Goal: Communication & Community: Answer question/provide support

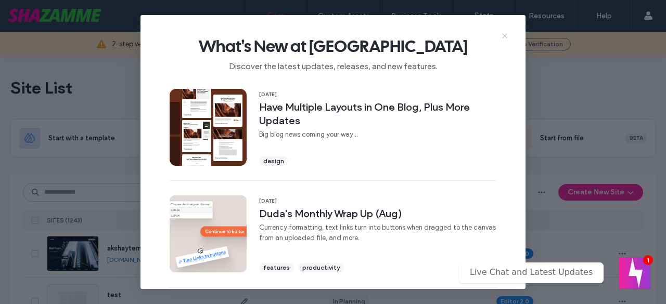
click at [504, 37] on icon at bounding box center [505, 36] width 8 height 8
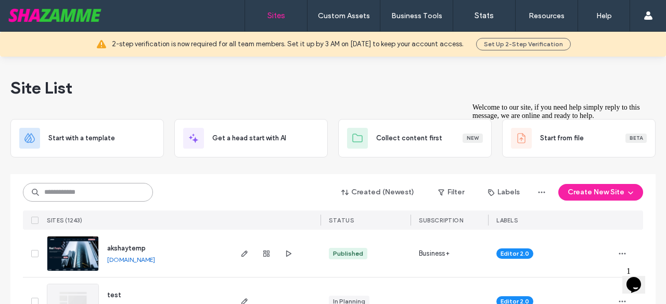
click at [102, 184] on input at bounding box center [88, 192] width 130 height 19
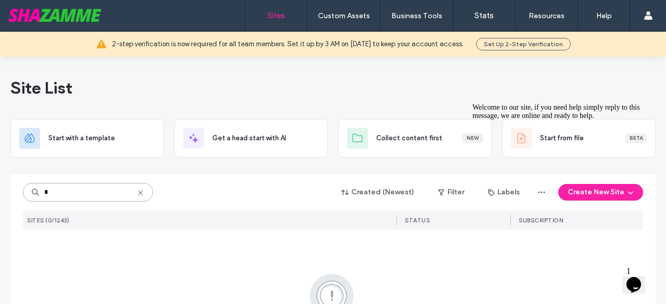
type input "*"
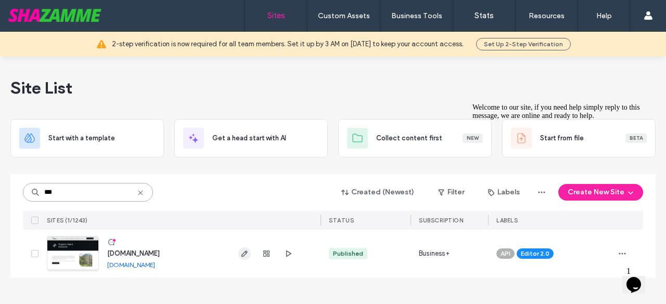
type input "***"
click at [241, 255] on use "button" at bounding box center [244, 254] width 6 height 6
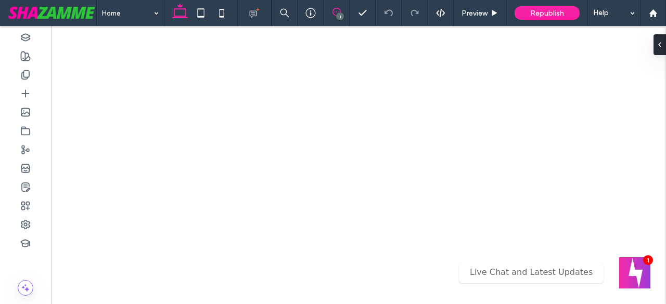
drag, startPoint x: 340, startPoint y: 9, endPoint x: 349, endPoint y: 16, distance: 11.1
click at [340, 9] on use at bounding box center [337, 12] width 8 height 8
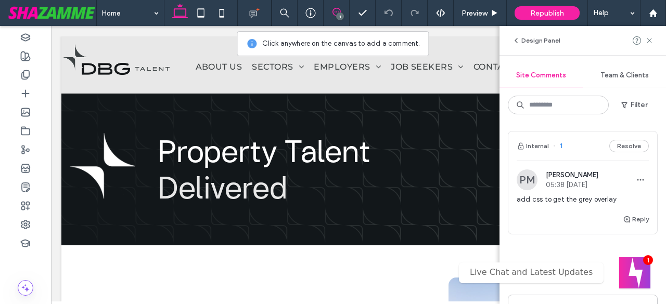
click at [557, 213] on div "Reply" at bounding box center [582, 223] width 149 height 21
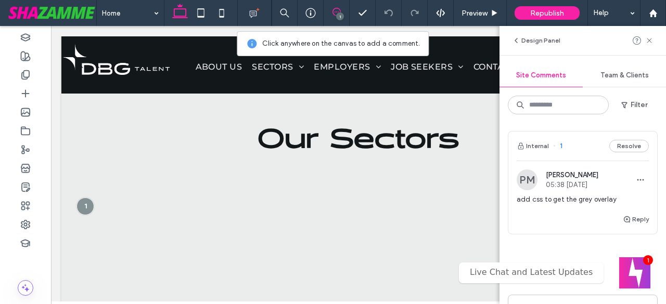
scroll to position [456, 0]
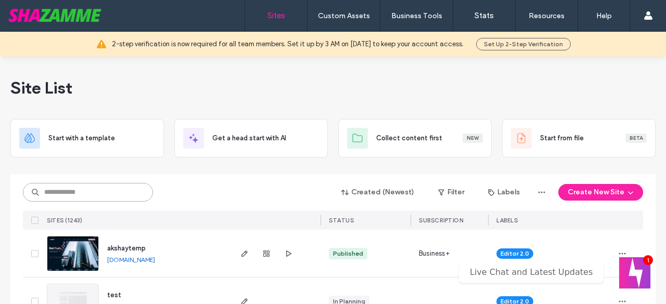
click at [85, 194] on input at bounding box center [88, 192] width 130 height 19
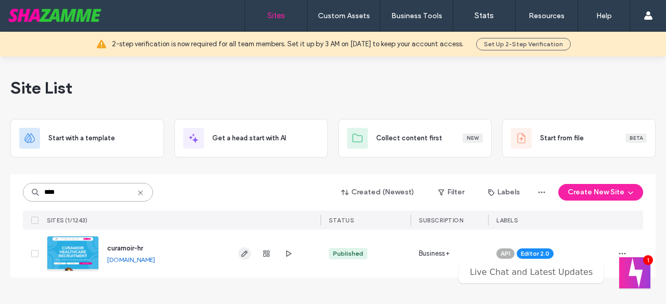
type input "****"
click at [244, 254] on icon "button" at bounding box center [244, 254] width 8 height 8
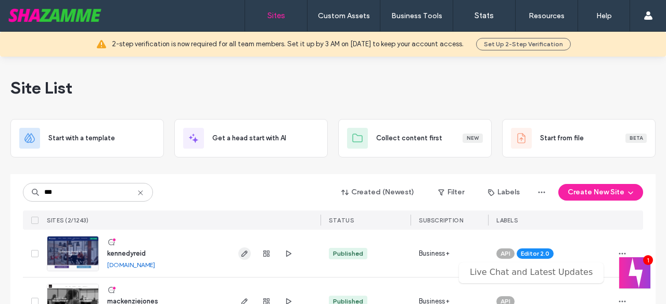
type input "***"
click at [242, 259] on span "button" at bounding box center [244, 254] width 12 height 12
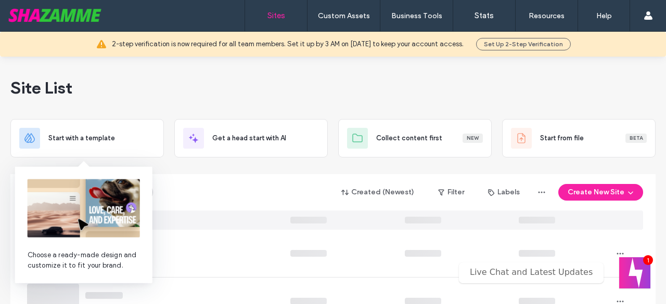
click at [167, 185] on div "Created (Newest) Filter Labels Create New Site" at bounding box center [333, 193] width 620 height 20
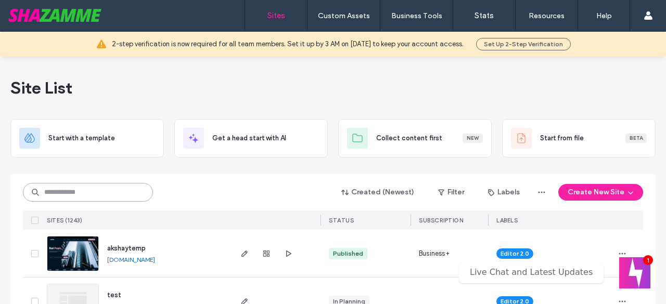
click at [96, 191] on input at bounding box center [88, 192] width 130 height 19
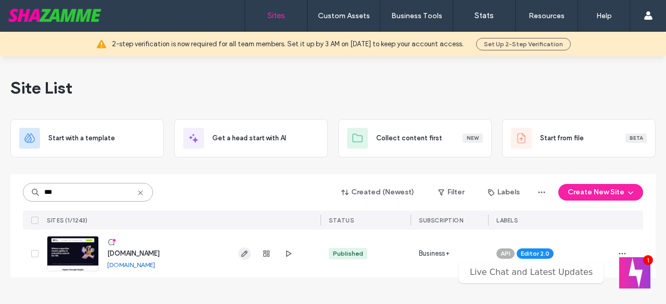
type input "***"
click at [246, 248] on span "button" at bounding box center [244, 254] width 12 height 12
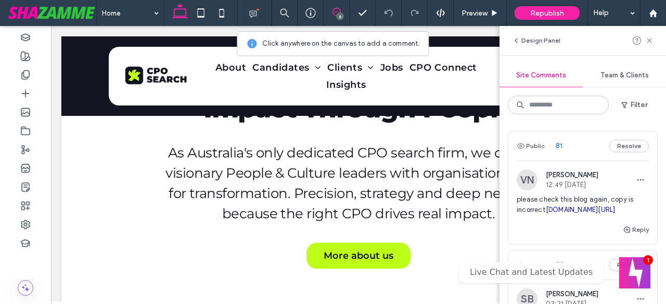
click at [546, 214] on link "docs.google.com/document/d/1vTgOqtIFWMVRN54p3BmwXEtC7uz-03hW/edit?usp=sharing&o…" at bounding box center [581, 210] width 70 height 8
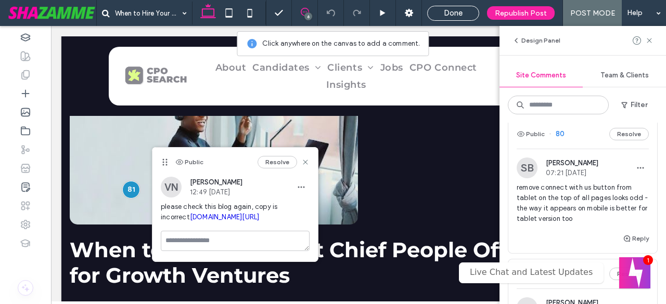
scroll to position [190, 0]
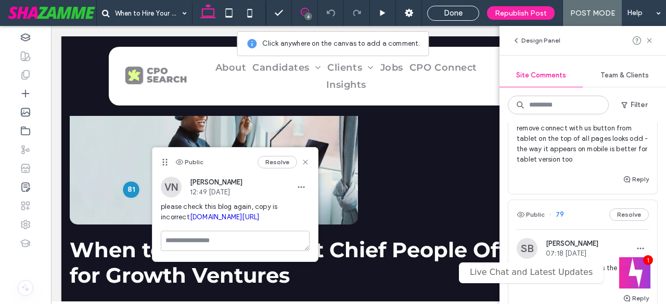
click at [553, 165] on span "remove connect with us button from tablet on the top of all pages looks odd - t…" at bounding box center [583, 144] width 132 height 42
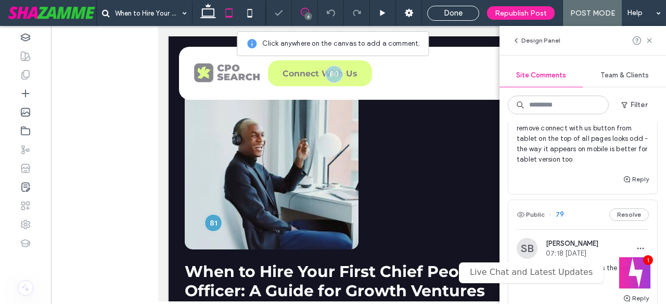
scroll to position [0, 0]
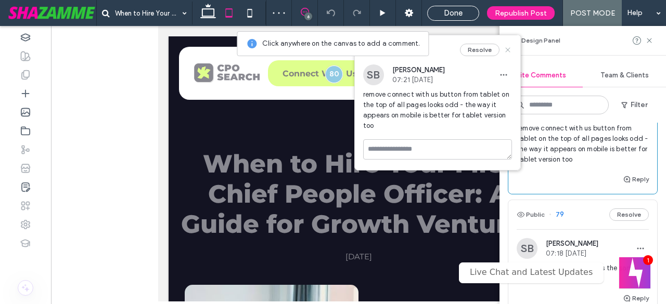
click at [508, 51] on icon at bounding box center [508, 50] width 8 height 8
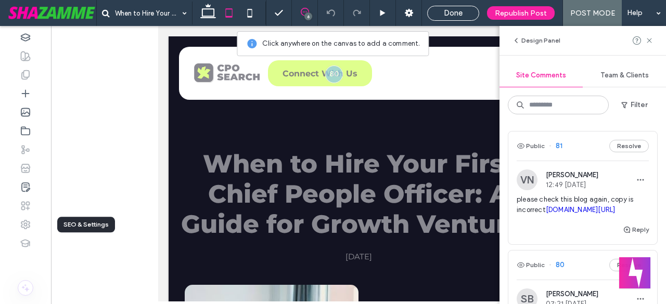
click at [28, 224] on icon at bounding box center [25, 225] width 10 height 10
click at [652, 38] on icon at bounding box center [649, 40] width 8 height 8
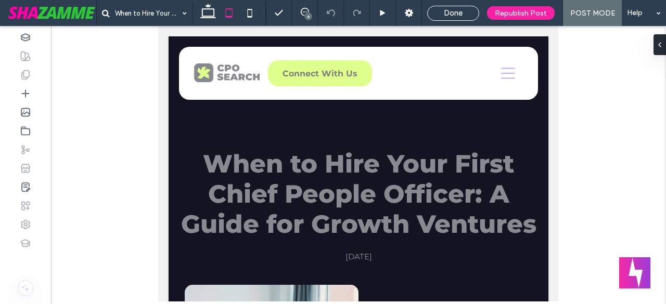
click at [459, 8] on span "Done" at bounding box center [453, 12] width 19 height 9
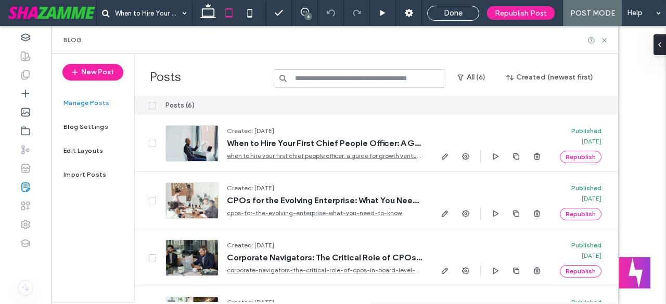
click at [455, 24] on div at bounding box center [333, 152] width 666 height 304
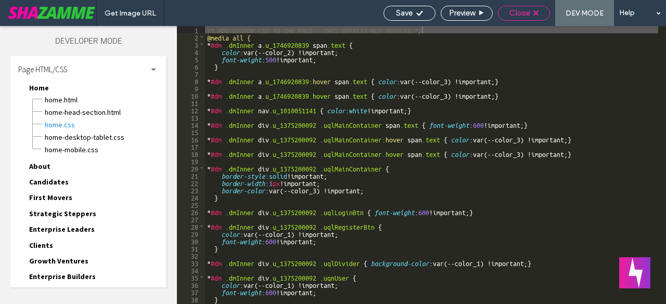
click at [538, 15] on use at bounding box center [535, 12] width 5 height 5
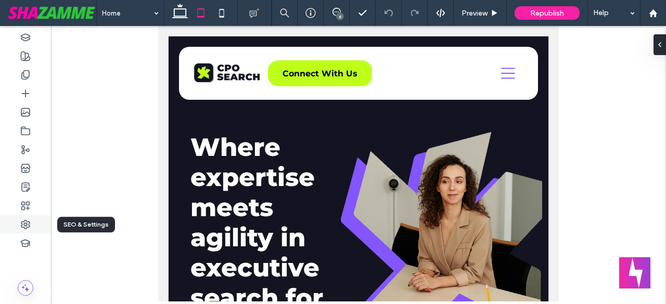
click at [28, 233] on div at bounding box center [25, 224] width 51 height 19
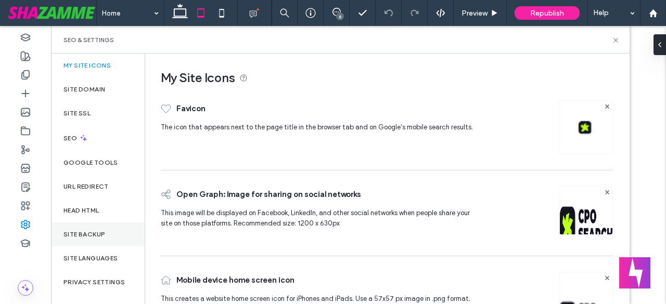
click at [80, 227] on div "Site Backup" at bounding box center [98, 235] width 94 height 24
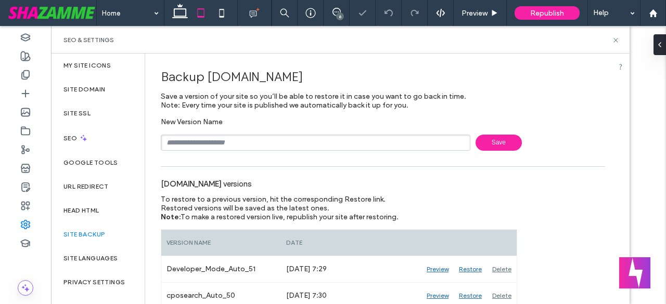
click at [207, 139] on input "text" at bounding box center [316, 143] width 310 height 16
type input "**********"
click at [619, 40] on icon at bounding box center [616, 40] width 8 height 8
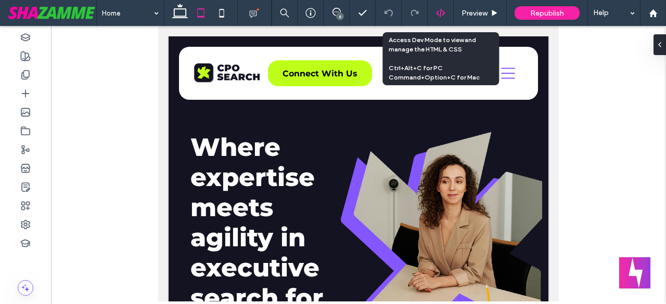
click at [440, 9] on icon at bounding box center [440, 12] width 9 height 9
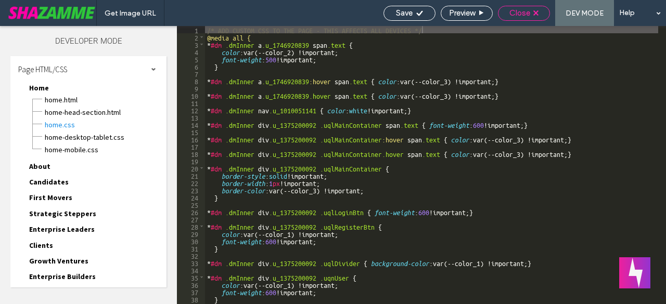
click at [532, 12] on div "Close" at bounding box center [524, 12] width 51 height 9
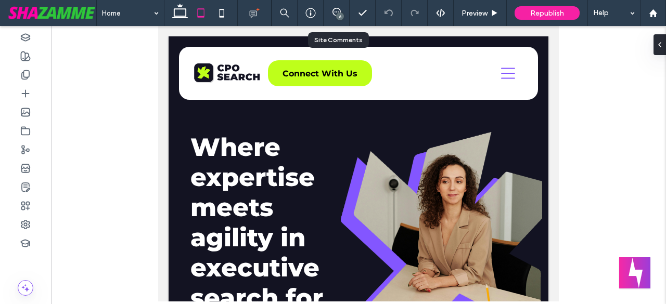
click at [341, 7] on div "6" at bounding box center [337, 13] width 26 height 26
click at [341, 13] on div "6" at bounding box center [340, 16] width 8 height 8
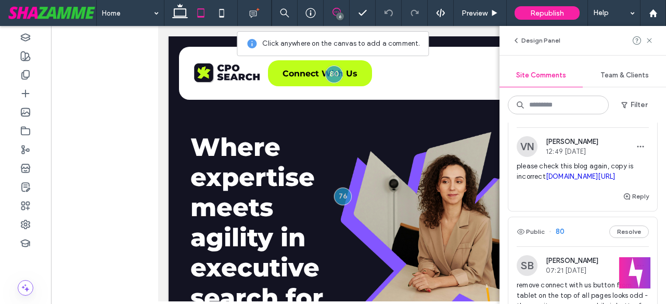
scroll to position [34, 0]
click at [565, 210] on div "Reply" at bounding box center [582, 199] width 149 height 21
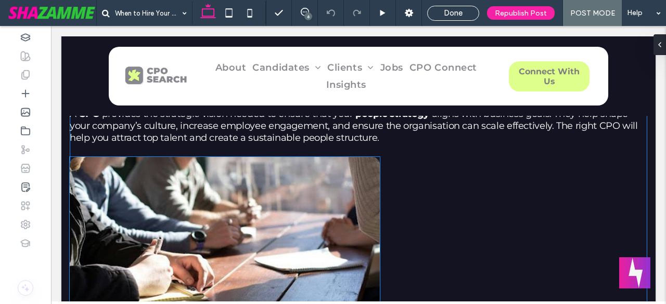
scroll to position [1328, 0]
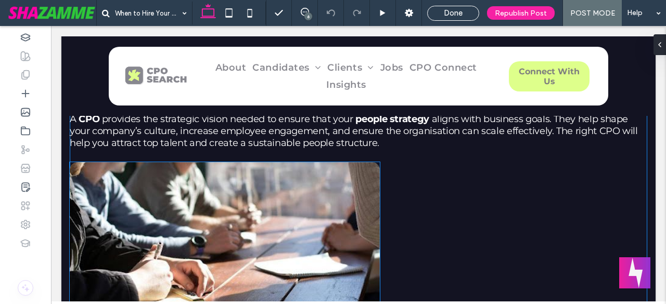
click at [164, 229] on img at bounding box center [225, 242] width 310 height 160
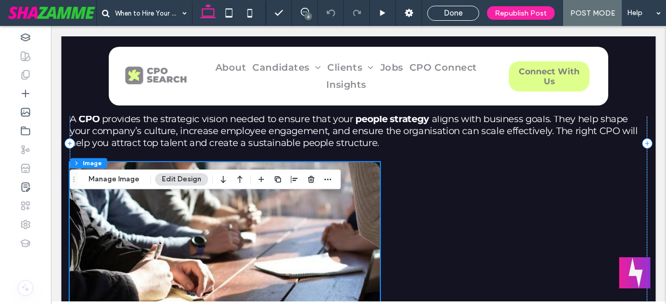
type input "**"
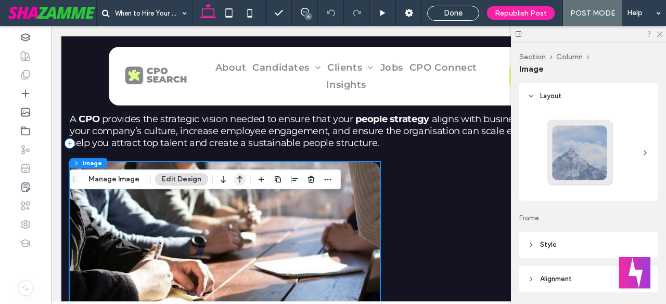
click at [237, 184] on icon "button" at bounding box center [240, 179] width 12 height 19
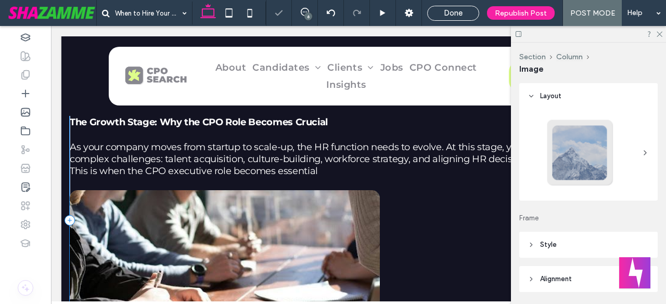
scroll to position [1241, 0]
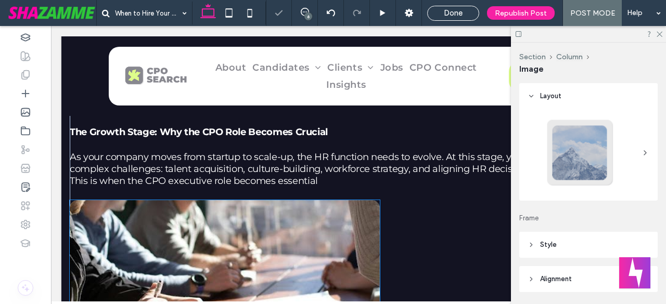
click at [211, 263] on img at bounding box center [225, 280] width 310 height 160
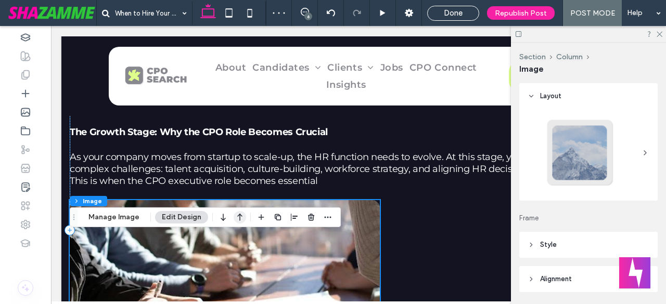
click at [238, 219] on icon "button" at bounding box center [240, 217] width 12 height 19
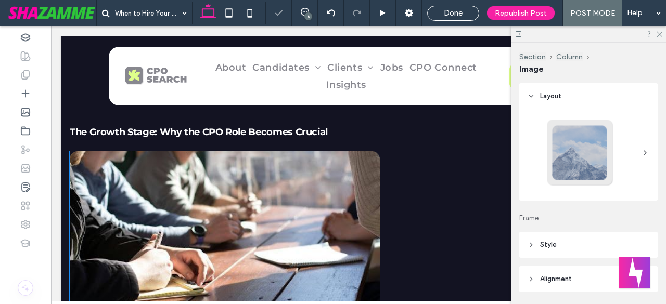
click at [233, 207] on img at bounding box center [225, 231] width 310 height 160
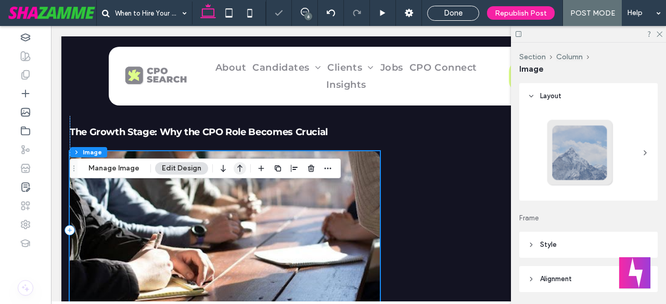
click at [238, 168] on icon "button" at bounding box center [240, 168] width 12 height 19
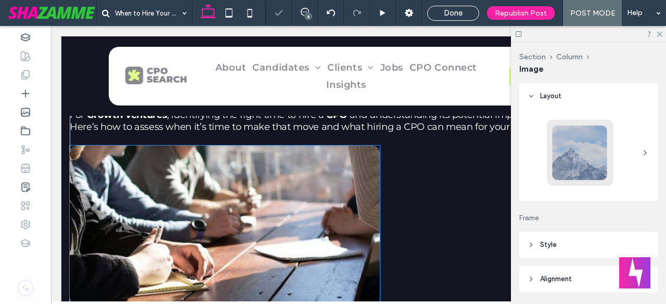
scroll to position [1137, 0]
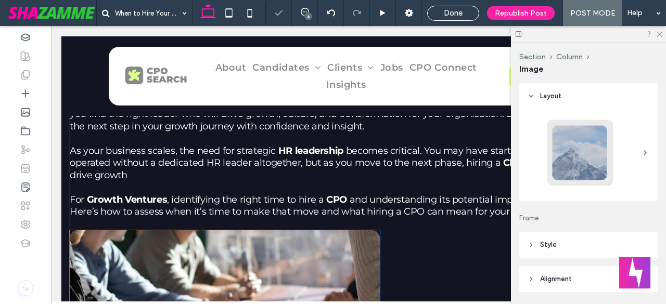
click at [198, 282] on img at bounding box center [225, 311] width 310 height 160
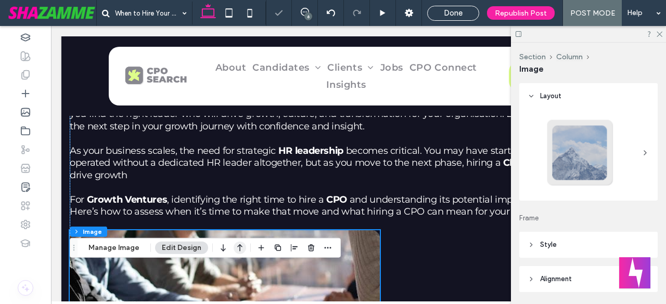
click at [235, 249] on icon "button" at bounding box center [240, 248] width 12 height 19
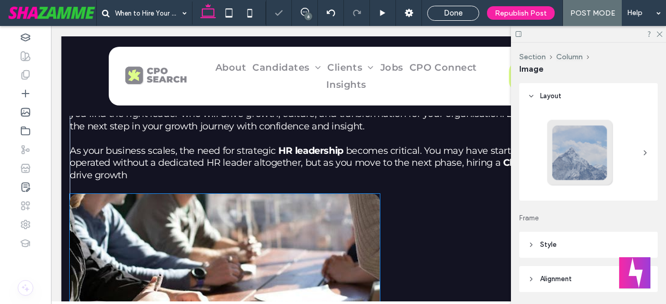
click at [203, 266] on img at bounding box center [225, 274] width 310 height 160
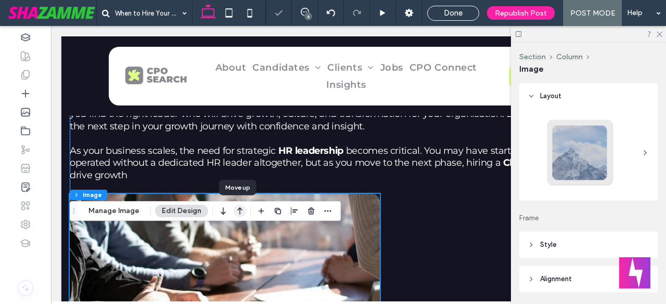
drag, startPoint x: 238, startPoint y: 210, endPoint x: 174, endPoint y: 215, distance: 64.7
click at [238, 210] on icon "button" at bounding box center [240, 211] width 12 height 19
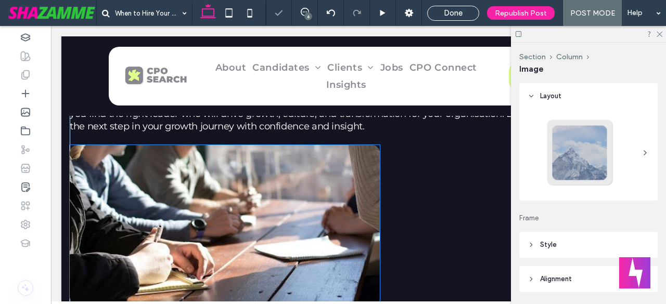
click at [224, 241] on img at bounding box center [225, 225] width 310 height 160
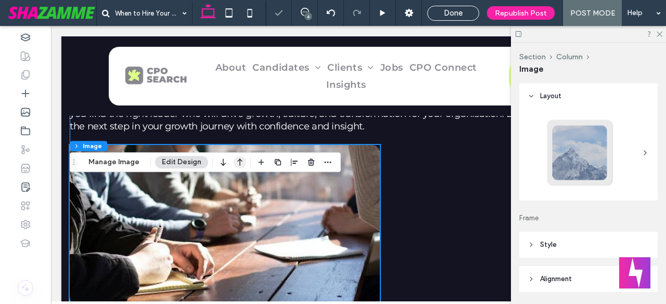
click at [237, 165] on use "button" at bounding box center [239, 162] width 5 height 7
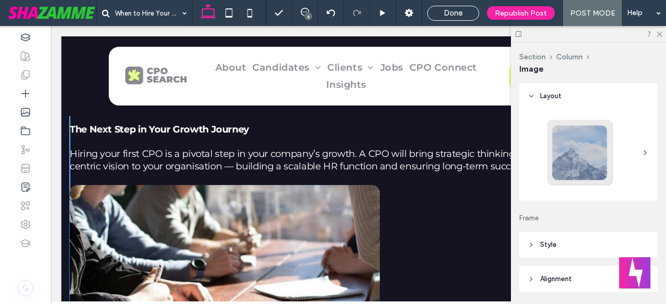
scroll to position [1050, 0]
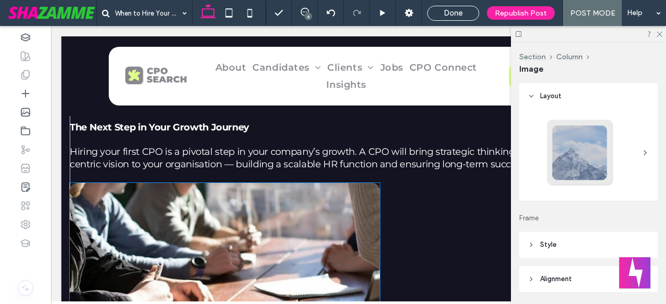
click at [162, 240] on img at bounding box center [225, 263] width 310 height 160
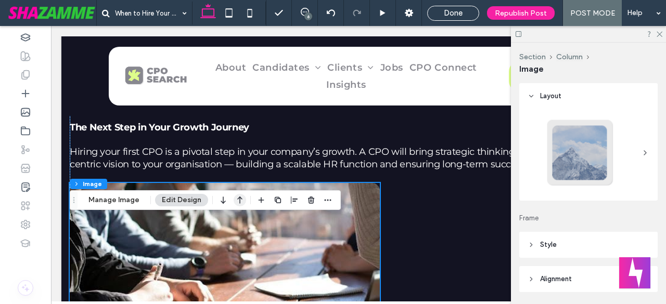
click at [237, 200] on icon "button" at bounding box center [240, 200] width 12 height 19
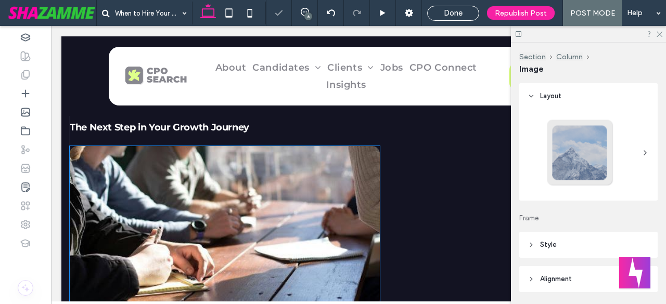
click at [233, 210] on img at bounding box center [225, 226] width 310 height 160
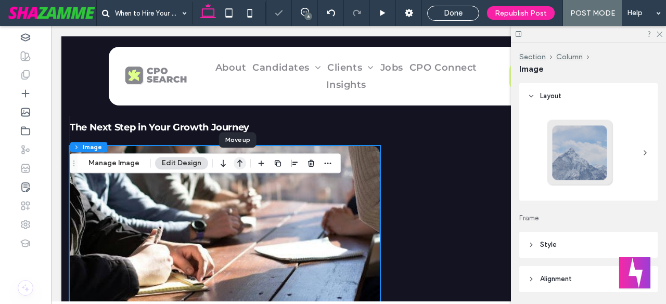
click at [239, 162] on use "button" at bounding box center [239, 163] width 5 height 7
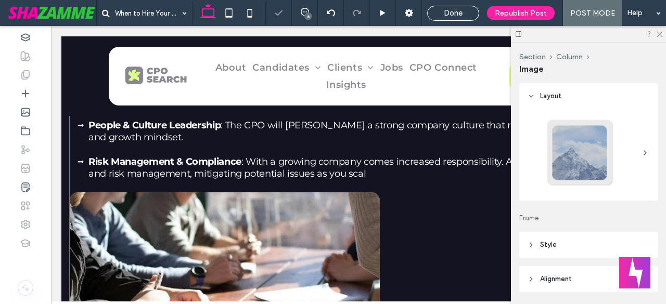
scroll to position [964, 0]
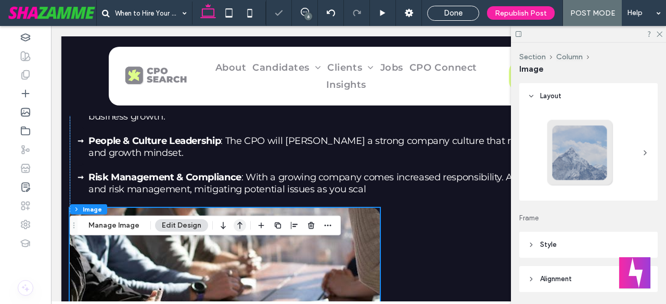
click at [238, 226] on icon "button" at bounding box center [240, 225] width 12 height 19
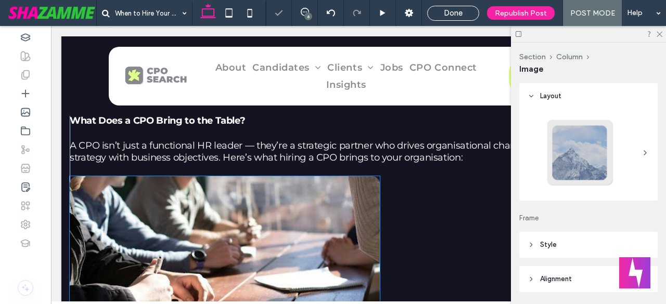
scroll to position [825, 0]
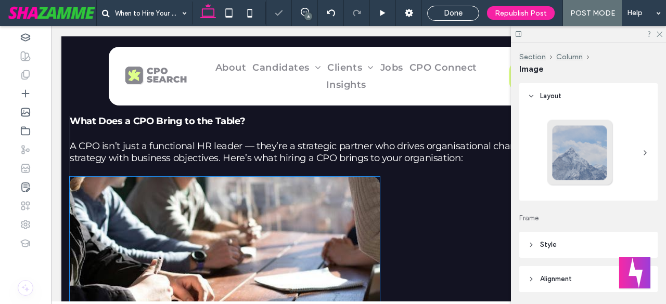
click at [174, 251] on img at bounding box center [225, 257] width 310 height 160
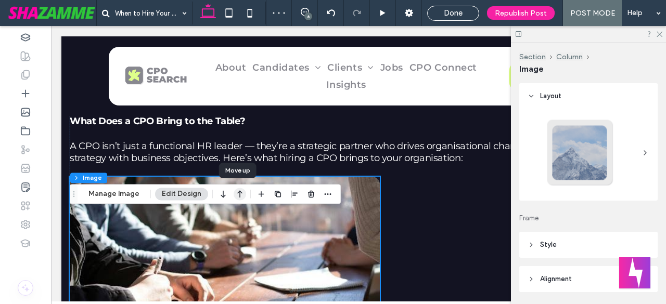
drag, startPoint x: 236, startPoint y: 198, endPoint x: 178, endPoint y: 184, distance: 60.0
click at [236, 198] on icon "button" at bounding box center [240, 194] width 12 height 19
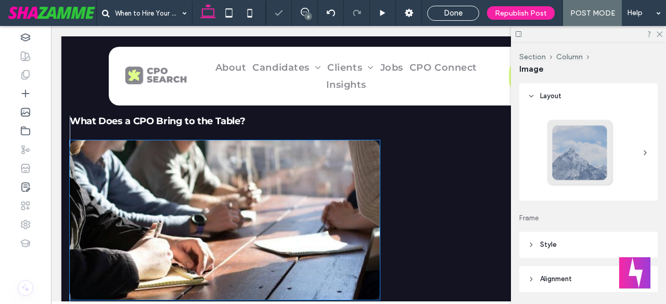
click at [204, 237] on img at bounding box center [225, 221] width 310 height 160
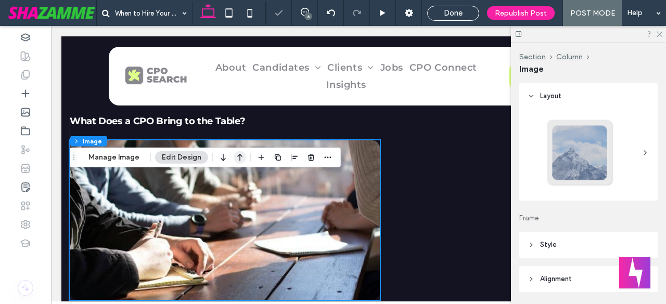
click at [234, 160] on icon "button" at bounding box center [240, 157] width 12 height 19
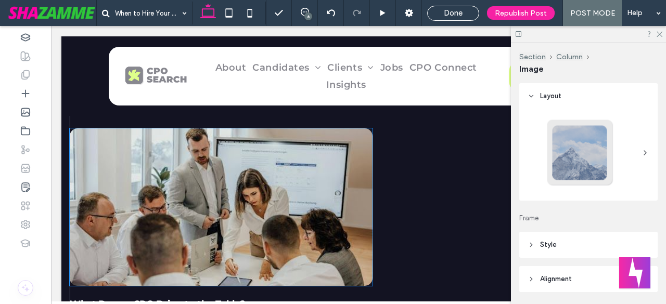
scroll to position [1744, 0]
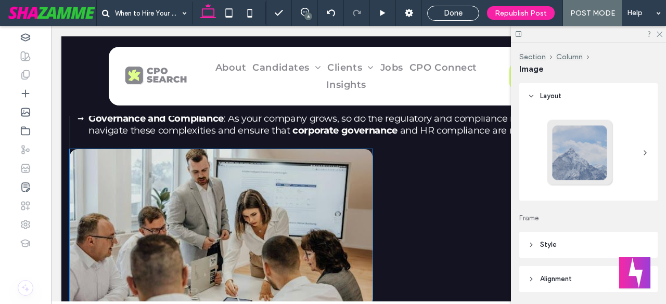
click at [142, 217] on img at bounding box center [221, 228] width 303 height 158
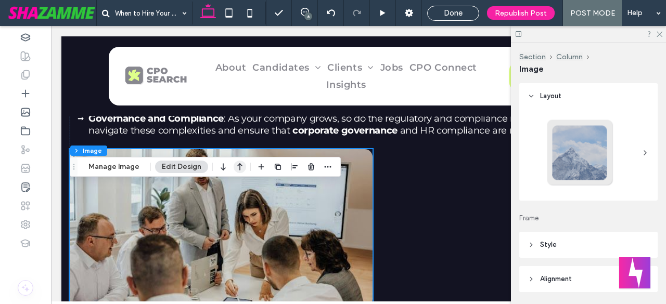
click at [241, 168] on icon "button" at bounding box center [240, 167] width 12 height 19
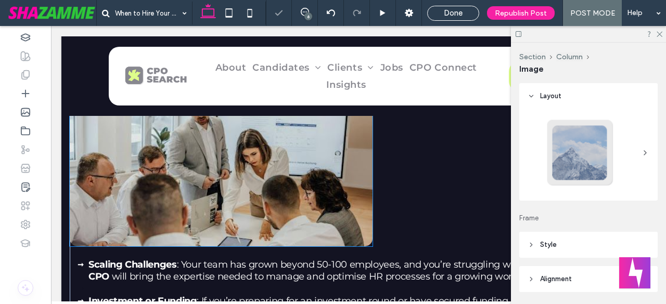
click at [190, 211] on img at bounding box center [221, 168] width 303 height 158
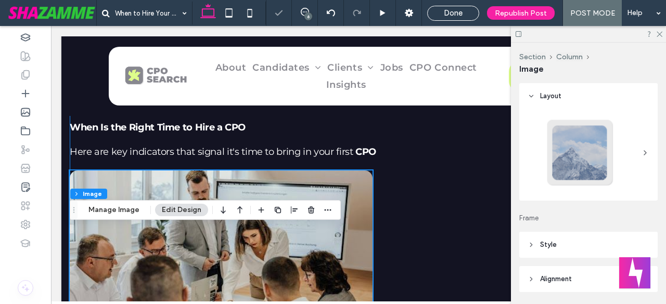
scroll to position [1518, 0]
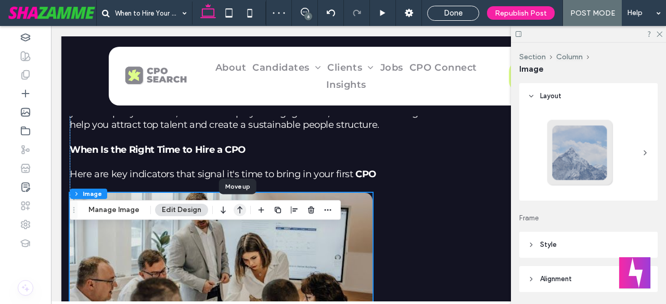
drag, startPoint x: 237, startPoint y: 213, endPoint x: 168, endPoint y: 218, distance: 69.3
click at [237, 213] on icon "button" at bounding box center [240, 210] width 12 height 19
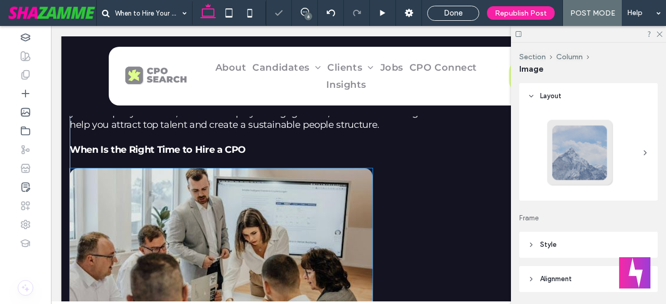
click at [186, 226] on img at bounding box center [221, 248] width 303 height 158
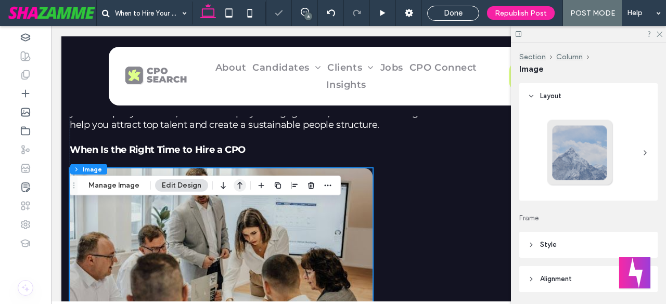
drag, startPoint x: 238, startPoint y: 183, endPoint x: 236, endPoint y: 190, distance: 8.1
click at [238, 182] on icon "button" at bounding box center [240, 185] width 12 height 19
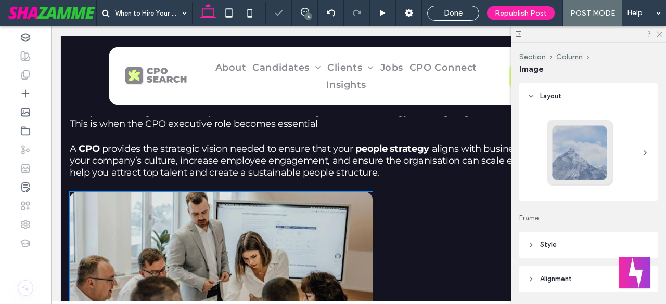
scroll to position [1466, 0]
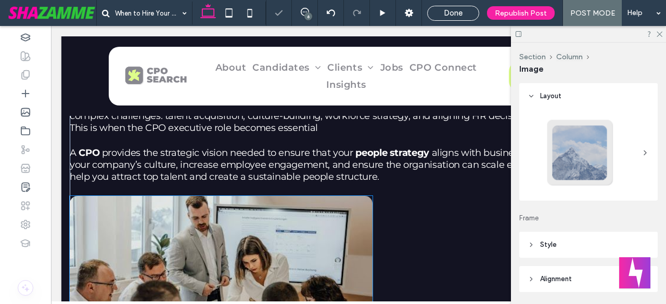
click at [170, 260] on img at bounding box center [221, 275] width 303 height 158
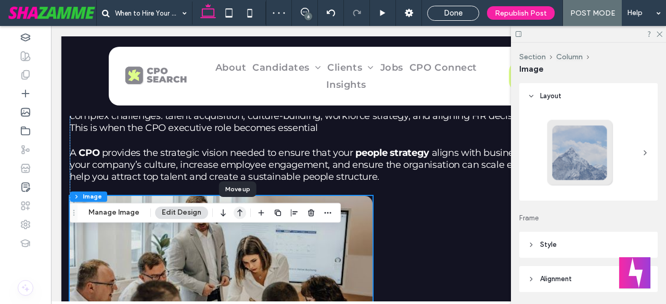
click at [240, 213] on icon "button" at bounding box center [240, 212] width 12 height 19
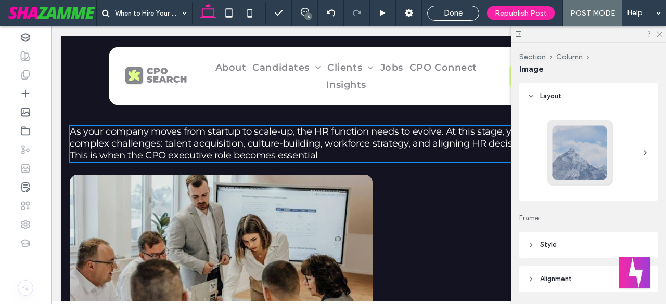
scroll to position [1449, 0]
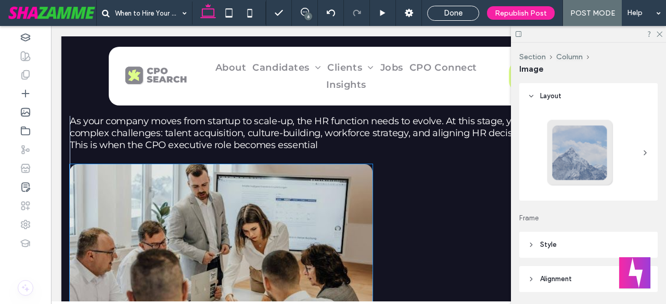
click at [163, 228] on img at bounding box center [221, 243] width 303 height 158
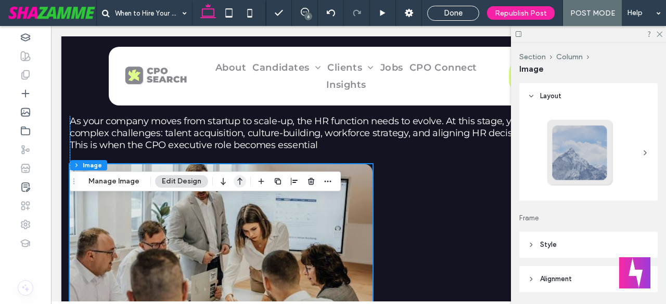
click at [237, 180] on use "button" at bounding box center [239, 181] width 5 height 7
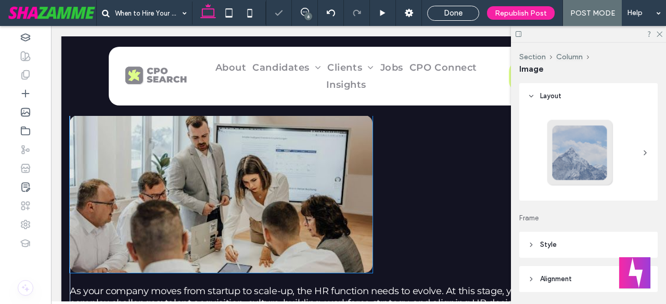
click at [231, 211] on img at bounding box center [221, 195] width 303 height 158
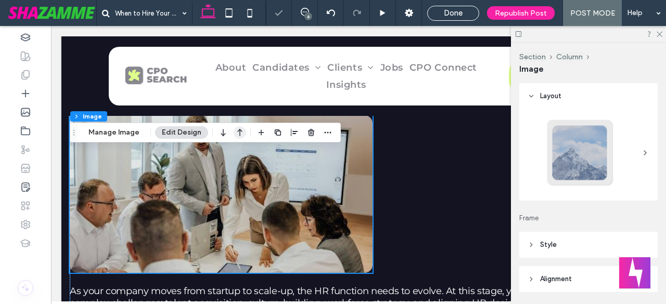
drag, startPoint x: 237, startPoint y: 137, endPoint x: 177, endPoint y: 149, distance: 60.5
click at [237, 137] on icon "button" at bounding box center [240, 132] width 12 height 19
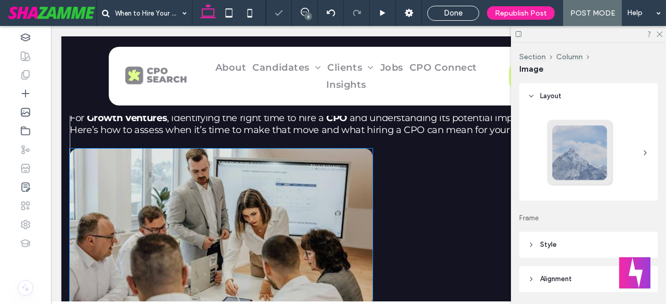
scroll to position [1380, 0]
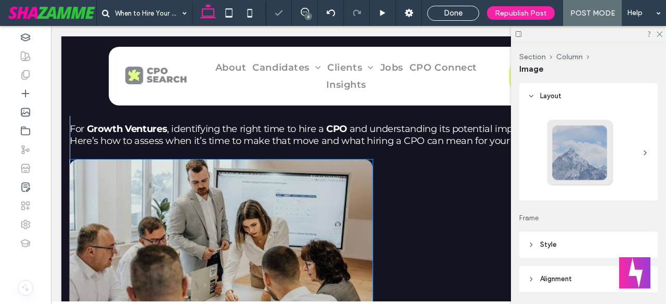
click at [218, 202] on img at bounding box center [221, 239] width 303 height 158
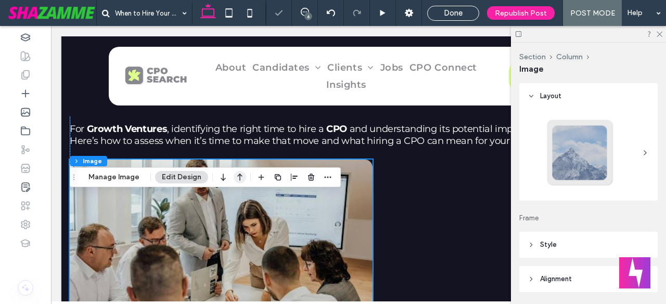
click at [238, 177] on use "button" at bounding box center [239, 177] width 5 height 7
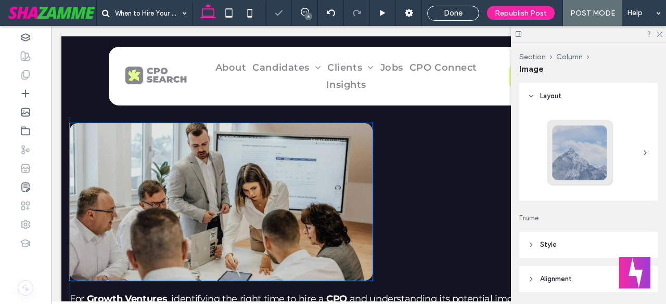
click at [226, 203] on img at bounding box center [221, 202] width 303 height 158
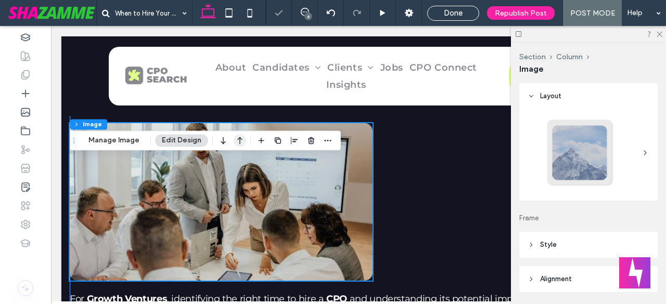
drag, startPoint x: 178, startPoint y: 132, endPoint x: 233, endPoint y: 150, distance: 57.6
click at [241, 137] on icon "button" at bounding box center [240, 140] width 12 height 19
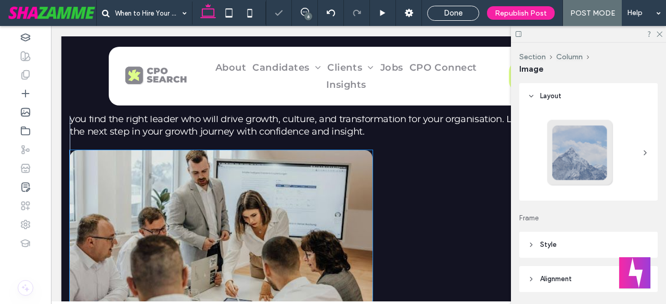
scroll to position [1293, 0]
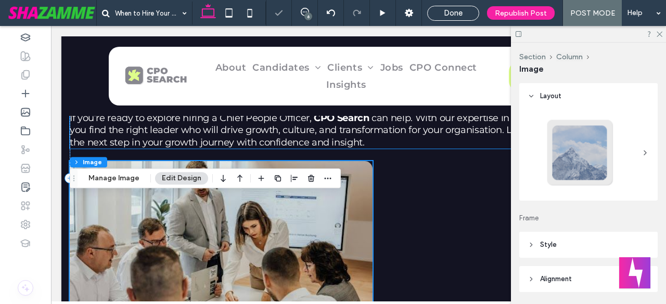
click at [239, 148] on span "can help. With our expertise in CPO recruitment, we’ll help you find the right …" at bounding box center [359, 130] width 578 height 36
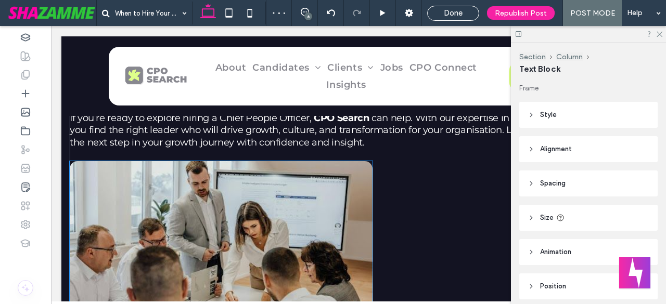
click at [228, 217] on img at bounding box center [221, 240] width 303 height 158
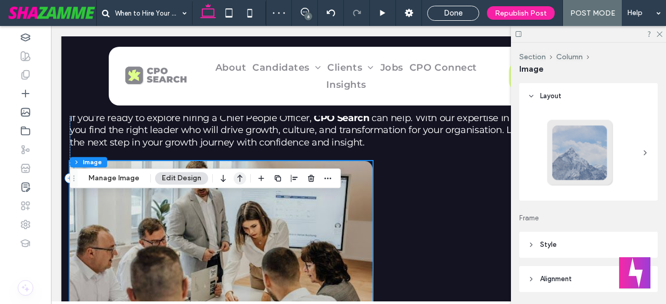
click at [241, 181] on icon "button" at bounding box center [240, 178] width 12 height 19
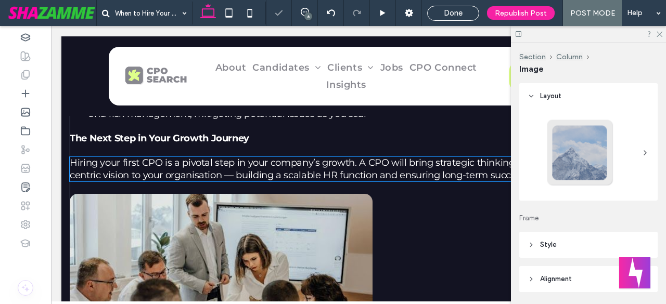
scroll to position [1189, 0]
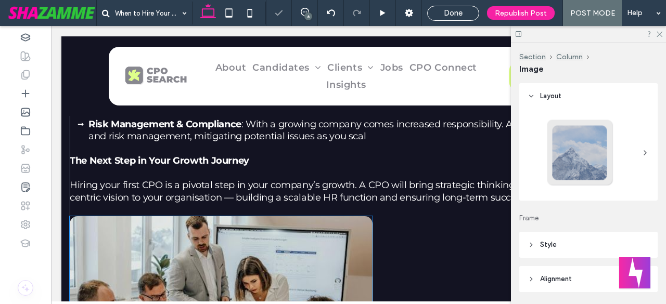
click at [163, 256] on img at bounding box center [221, 295] width 303 height 158
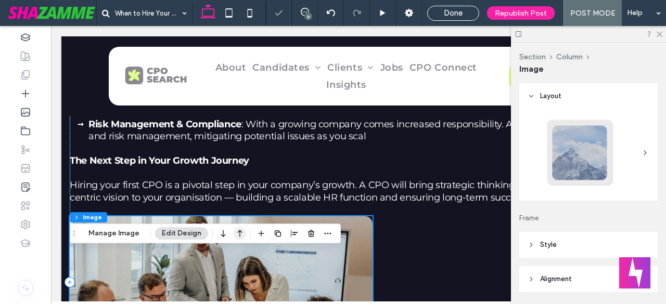
click at [238, 235] on icon "button" at bounding box center [240, 233] width 12 height 19
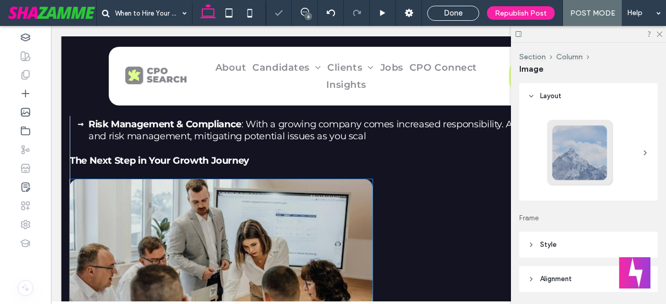
click at [214, 249] on img at bounding box center [221, 259] width 303 height 158
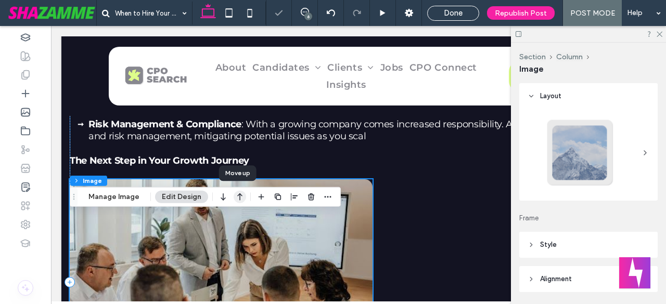
click at [241, 195] on icon "button" at bounding box center [240, 197] width 12 height 19
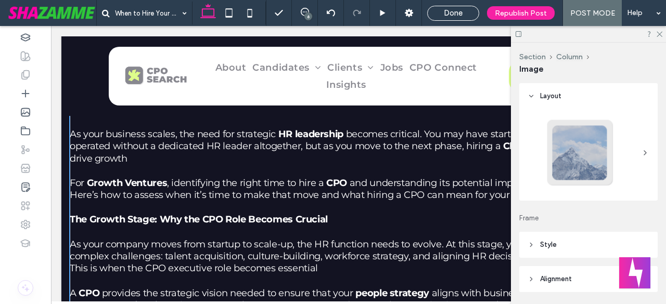
scroll to position [1484, 0]
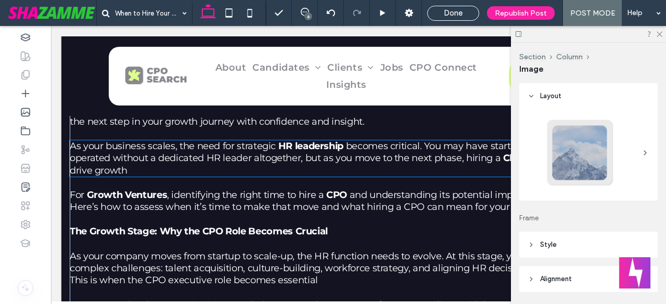
click at [150, 177] on p "As your business scales, the need for strategic HR leadership becomes critical.…" at bounding box center [359, 159] width 578 height 36
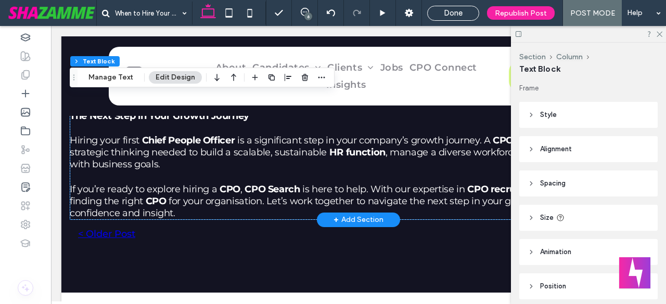
scroll to position [2455, 0]
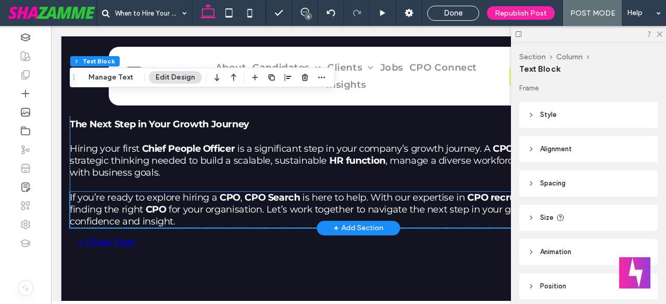
click at [148, 215] on strong "CPO" at bounding box center [156, 209] width 21 height 11
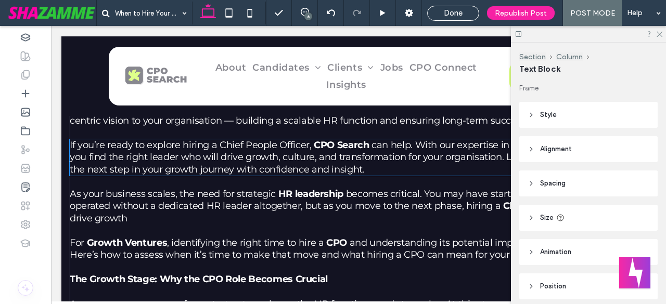
scroll to position [1449, 0]
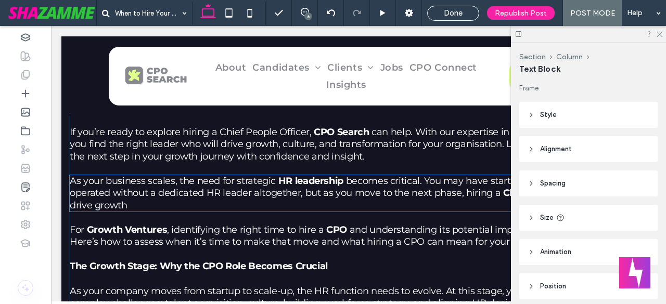
click at [127, 199] on span "becomes critical. You may have started with a small HR team or operated without…" at bounding box center [352, 186] width 565 height 23
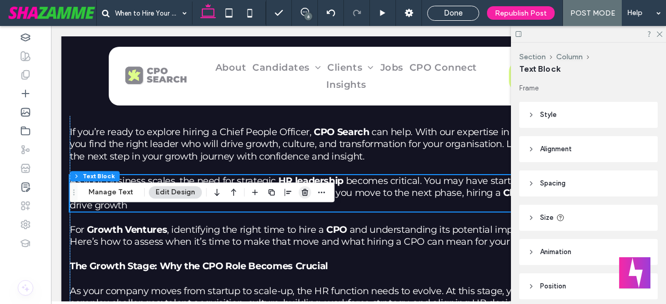
drag, startPoint x: 302, startPoint y: 193, endPoint x: 250, endPoint y: 167, distance: 57.5
click at [302, 193] on use "button" at bounding box center [305, 192] width 6 height 7
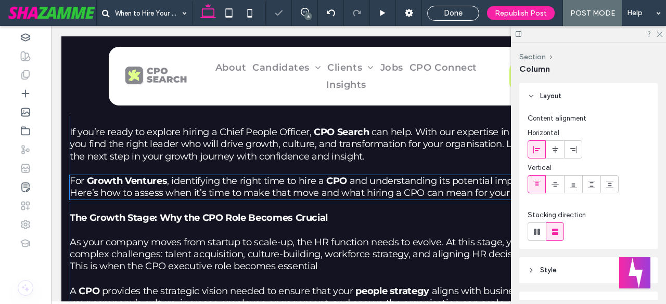
click at [257, 199] on span "and understanding its potential impact can be a game-changer. Here’s how to ass…" at bounding box center [355, 186] width 571 height 23
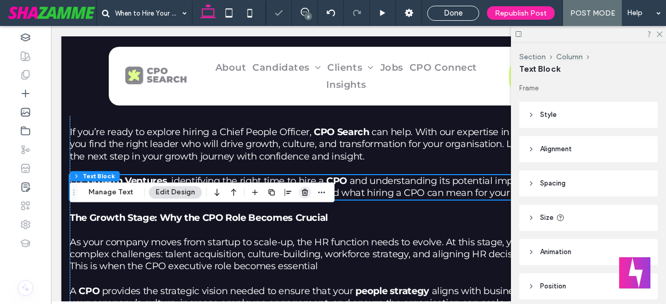
click at [303, 191] on icon "button" at bounding box center [305, 192] width 8 height 8
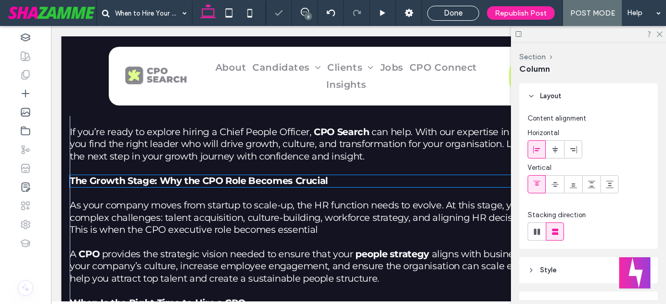
click at [288, 187] on strong "The Growth Stage: Why the CPO Role Becomes Crucial" at bounding box center [199, 180] width 258 height 11
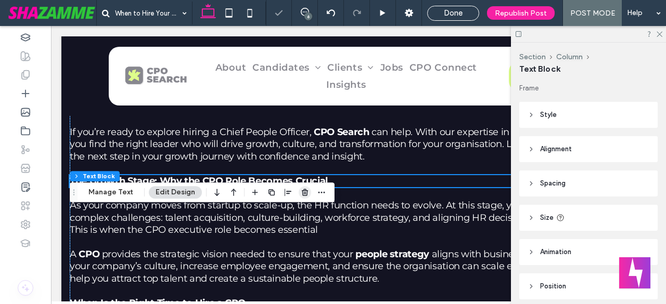
click at [302, 197] on span "button" at bounding box center [305, 192] width 12 height 12
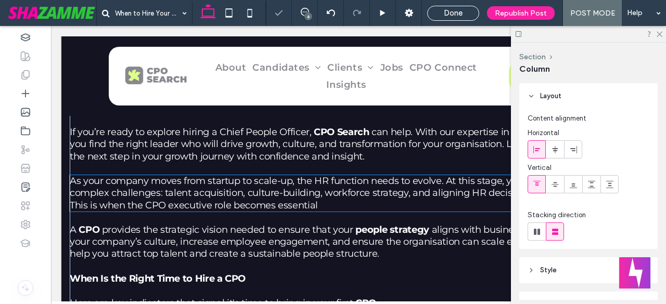
click at [292, 211] on span "As your company moves from startup to scale-up, the HR function needs to evolve…" at bounding box center [354, 193] width 569 height 36
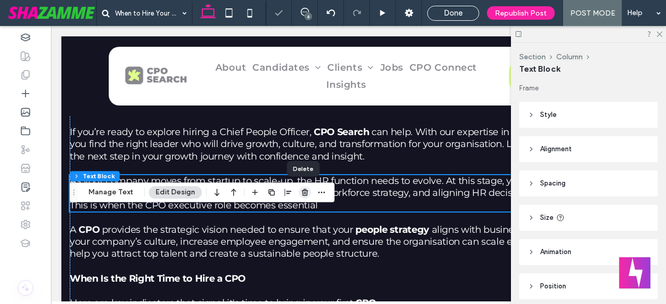
drag, startPoint x: 304, startPoint y: 190, endPoint x: 247, endPoint y: 179, distance: 58.3
click at [304, 190] on use "button" at bounding box center [305, 192] width 6 height 7
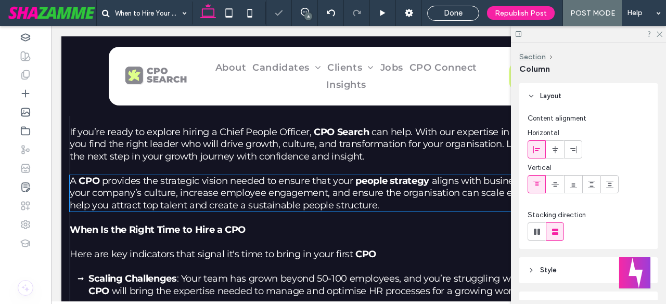
click at [282, 187] on span "provides the strategic vision needed to ensure that your" at bounding box center [227, 180] width 251 height 11
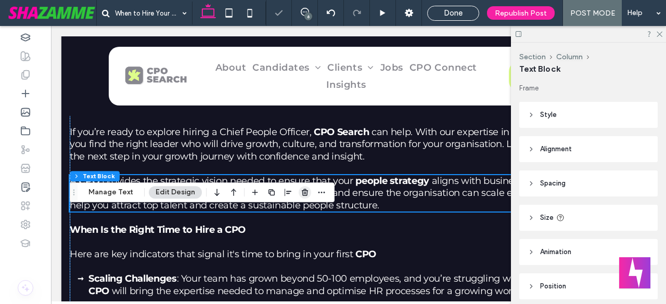
click at [299, 192] on span "button" at bounding box center [305, 192] width 12 height 12
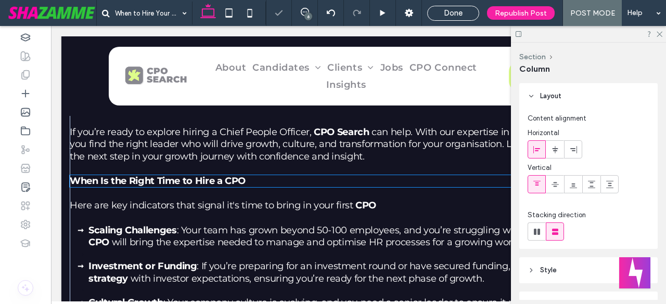
click at [266, 187] on p "When Is the Right Time to Hire a CPO" at bounding box center [359, 181] width 578 height 12
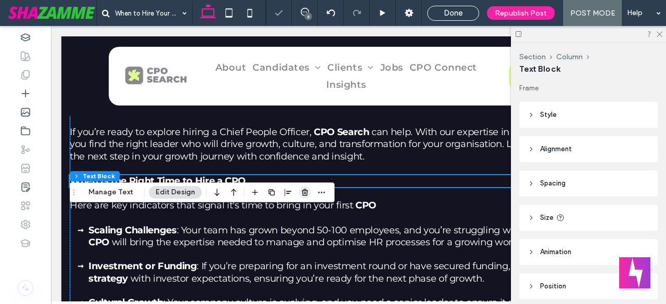
drag, startPoint x: 302, startPoint y: 194, endPoint x: 233, endPoint y: 185, distance: 70.4
click at [302, 194] on icon "button" at bounding box center [305, 192] width 8 height 8
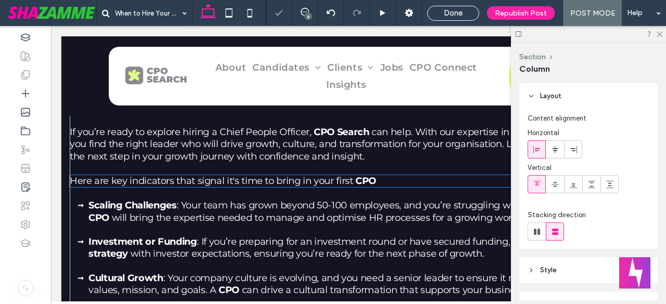
click at [276, 187] on span "Here are key indicators that signal it's time to bring in your first" at bounding box center [212, 180] width 284 height 11
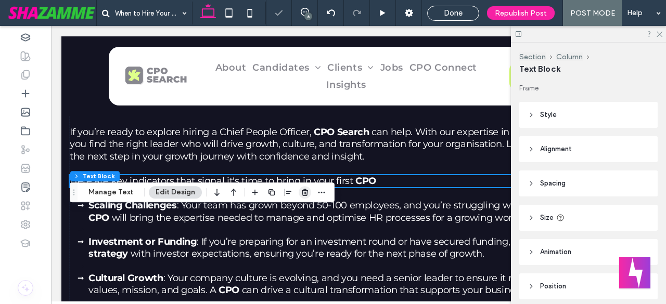
click at [301, 193] on icon "button" at bounding box center [305, 192] width 8 height 8
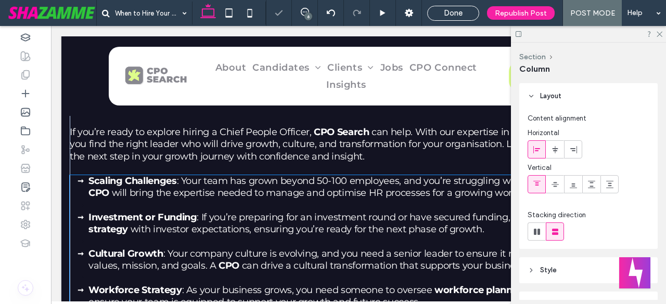
click at [275, 199] on span "will bring the expertise needed to manage and optimise HR processes for a growi…" at bounding box center [327, 192] width 430 height 11
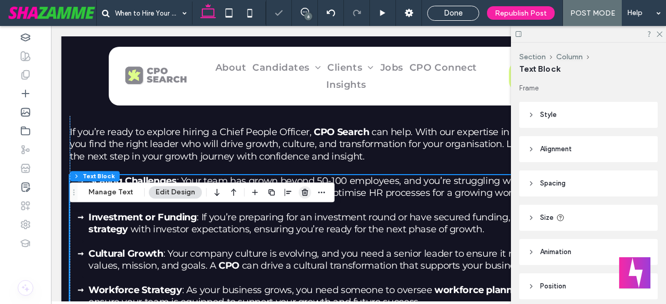
click at [306, 192] on icon "button" at bounding box center [305, 192] width 8 height 8
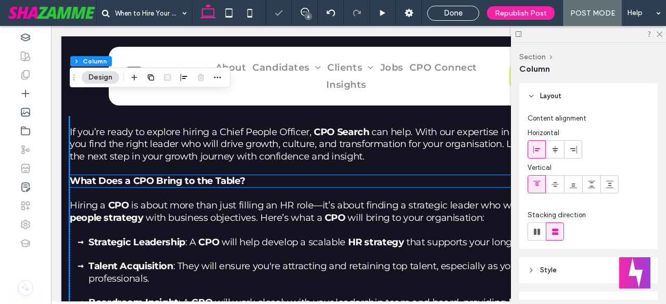
click at [277, 187] on p "What Does a CPO Bring to the Table?" at bounding box center [359, 181] width 578 height 12
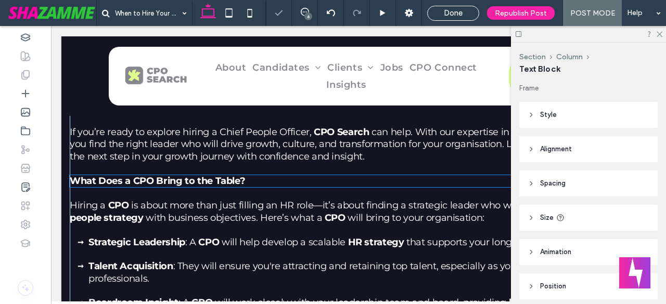
click at [259, 187] on p "What Does a CPO Bring to the Table?" at bounding box center [359, 181] width 578 height 12
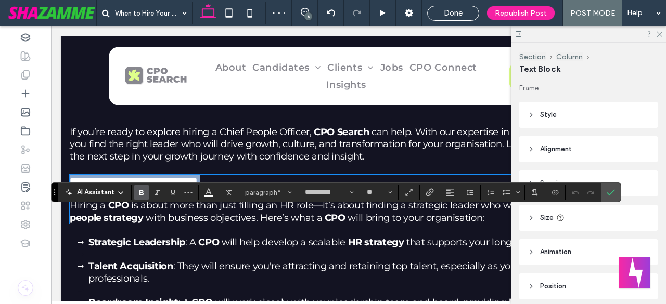
click at [250, 224] on span "with business objectives. Here’s what a" at bounding box center [234, 217] width 176 height 11
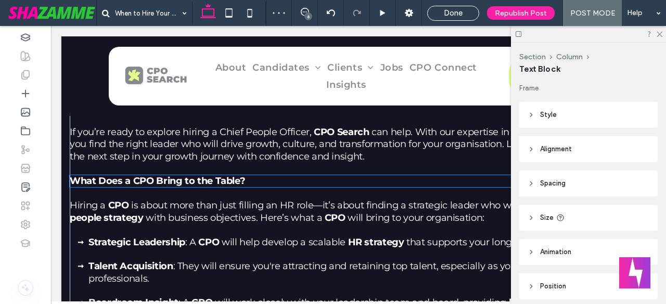
click at [264, 187] on p "What Does a CPO Bring to the Table?" at bounding box center [359, 181] width 578 height 12
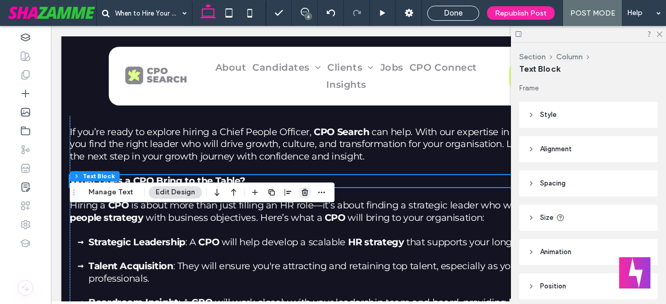
drag, startPoint x: 301, startPoint y: 191, endPoint x: 231, endPoint y: 205, distance: 71.5
click at [302, 191] on use "button" at bounding box center [305, 192] width 6 height 7
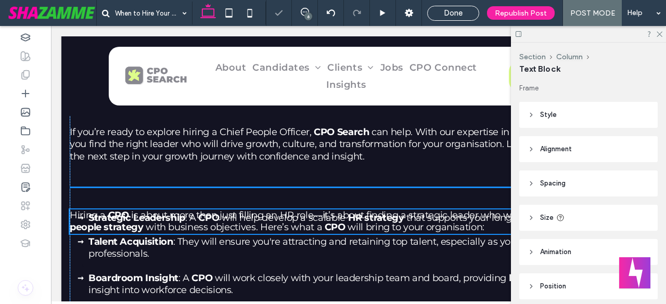
scroll to position [41, 0]
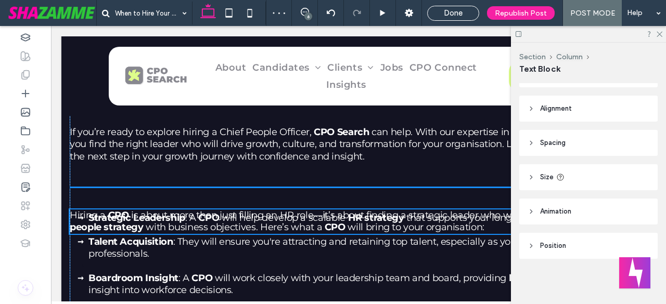
click at [366, 138] on strong "CPO Search" at bounding box center [341, 131] width 55 height 11
click at [279, 200] on div at bounding box center [355, 187] width 570 height 24
click at [281, 162] on span "can help. With our expertise in CPO recruitment, we’ll help you find the right …" at bounding box center [359, 144] width 578 height 36
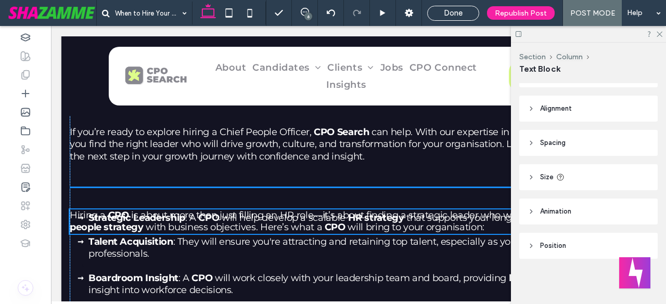
click at [281, 162] on span "can help. With our expertise in CPO recruitment, we’ll help you find the right …" at bounding box center [359, 144] width 578 height 36
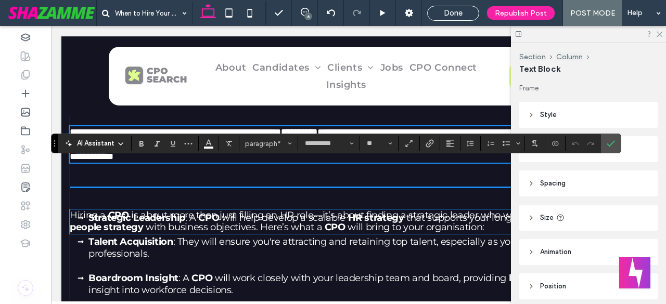
click at [256, 200] on div at bounding box center [355, 187] width 570 height 24
click at [265, 200] on div at bounding box center [355, 187] width 570 height 24
click at [256, 200] on div at bounding box center [355, 187] width 570 height 24
click at [246, 224] on span "will help develop a scalable" at bounding box center [284, 217] width 124 height 11
click at [607, 146] on use "Confirm" at bounding box center [611, 144] width 8 height 6
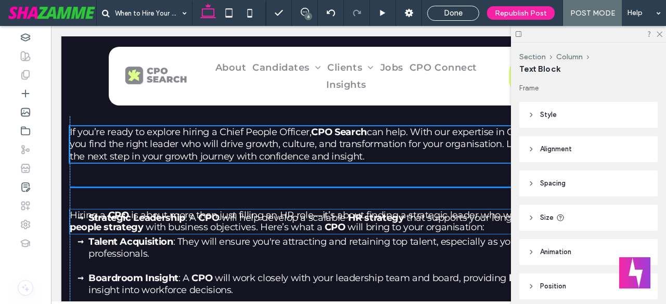
click at [196, 236] on li at bounding box center [367, 230] width 559 height 12
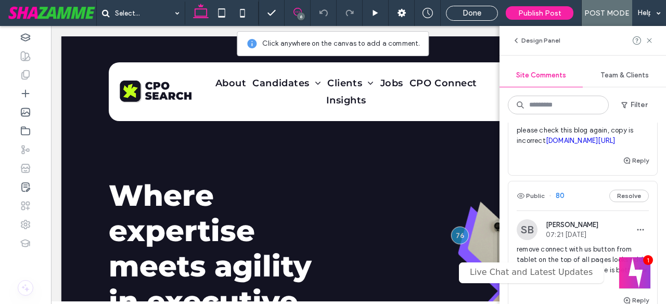
click at [582, 144] on span "please check this blog again, copy is incorrect [DOMAIN_NAME][URL]" at bounding box center [583, 135] width 132 height 21
click at [565, 134] on span "please check this blog again, copy is incorrect [DOMAIN_NAME][URL]" at bounding box center [583, 135] width 132 height 21
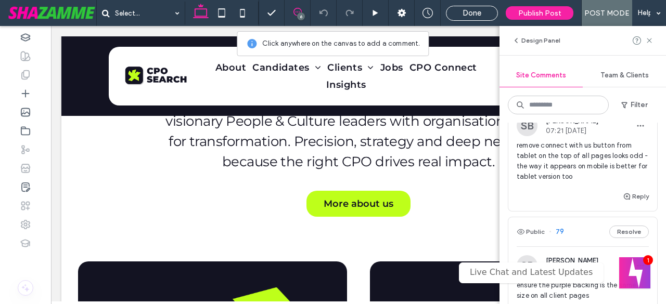
scroll to position [538, 0]
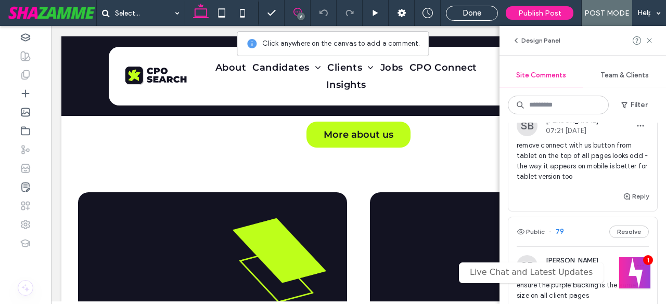
click at [594, 135] on span "07:21 [DATE]" at bounding box center [572, 131] width 53 height 8
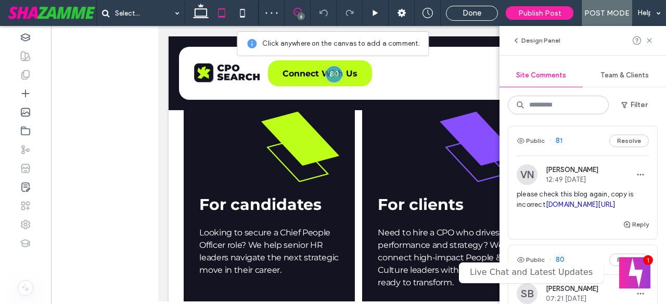
scroll to position [0, 0]
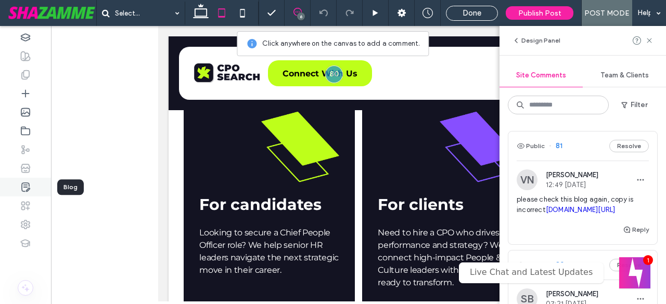
click at [24, 181] on div at bounding box center [25, 187] width 51 height 19
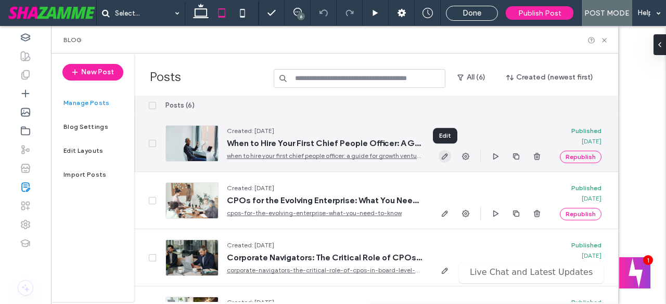
click at [442, 158] on use "button" at bounding box center [445, 157] width 6 height 6
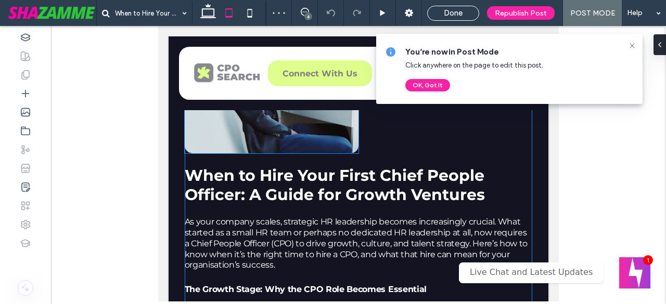
scroll to position [242, 0]
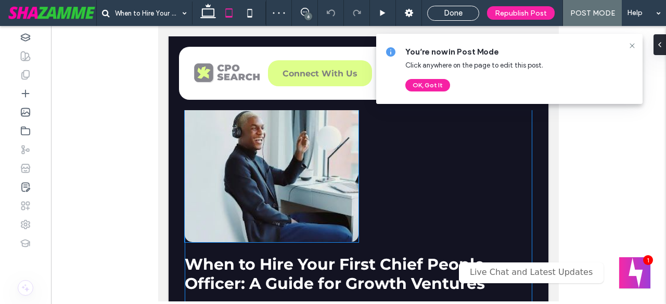
click at [276, 175] on img at bounding box center [272, 143] width 174 height 200
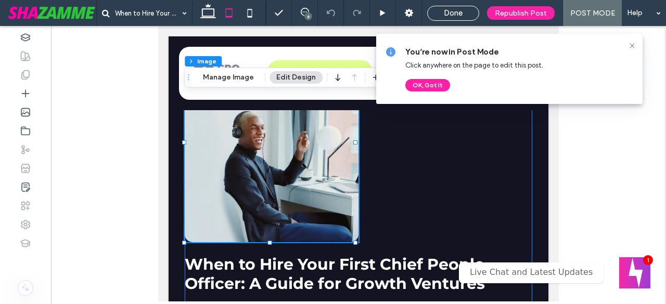
type input "**"
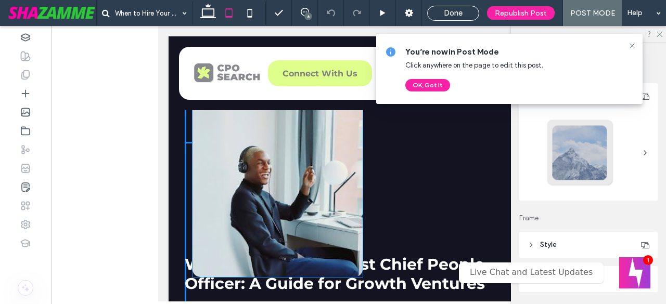
drag, startPoint x: 353, startPoint y: 170, endPoint x: 362, endPoint y: 174, distance: 10.3
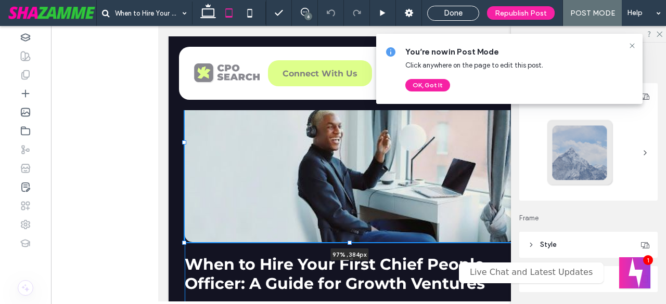
drag, startPoint x: 356, startPoint y: 174, endPoint x: 426, endPoint y: 165, distance: 70.4
type input "**"
type input "****"
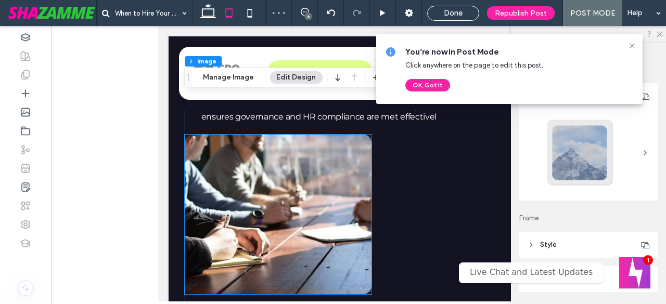
drag, startPoint x: 295, startPoint y: 199, endPoint x: 303, endPoint y: 201, distance: 8.6
click at [295, 199] on img at bounding box center [278, 215] width 187 height 160
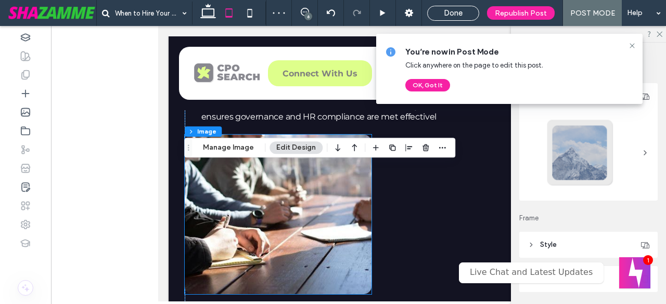
type input "**"
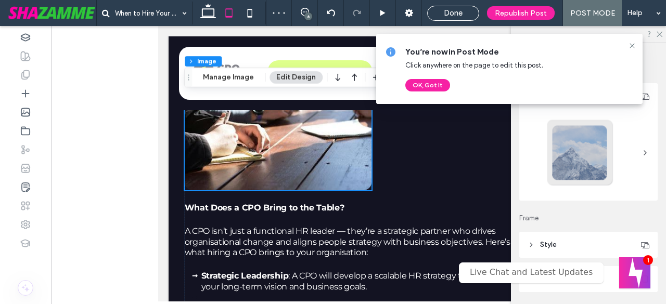
scroll to position [989, 0]
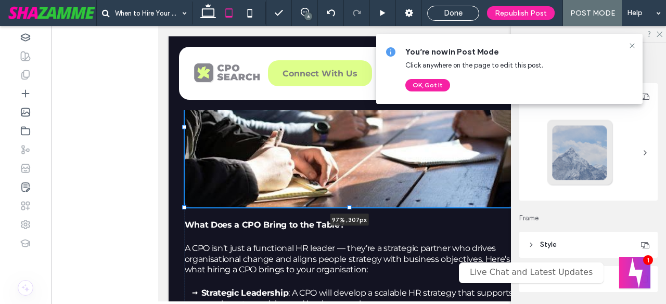
drag, startPoint x: 369, startPoint y: 159, endPoint x: 516, endPoint y: 174, distance: 147.5
type input "**"
type input "****"
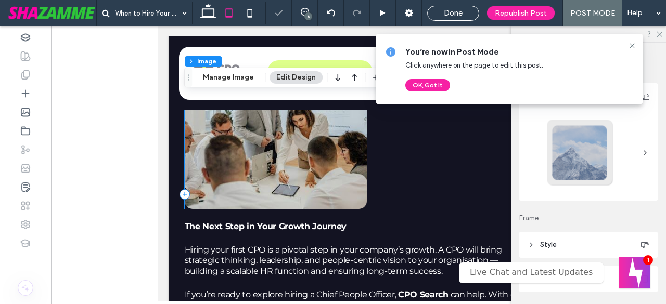
scroll to position [1405, 0]
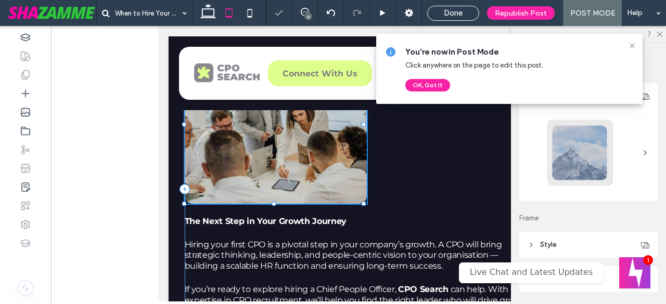
type input "**"
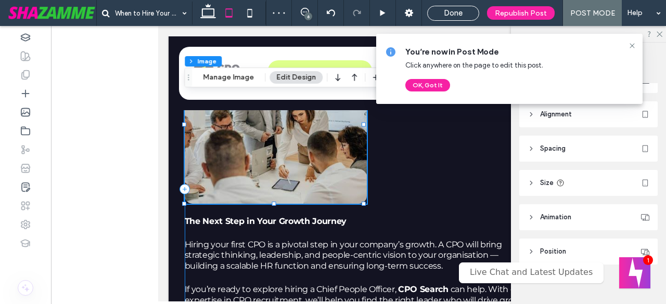
scroll to position [171, 0]
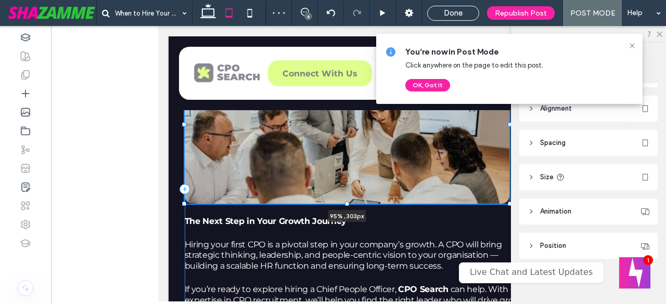
drag, startPoint x: 363, startPoint y: 155, endPoint x: 509, endPoint y: 170, distance: 147.0
click at [509, 170] on div "When to Hire Your First Chief People Officer: A Guide for Growth Ventures As yo…" at bounding box center [359, 189] width 348 height 2632
type input "**"
type input "****"
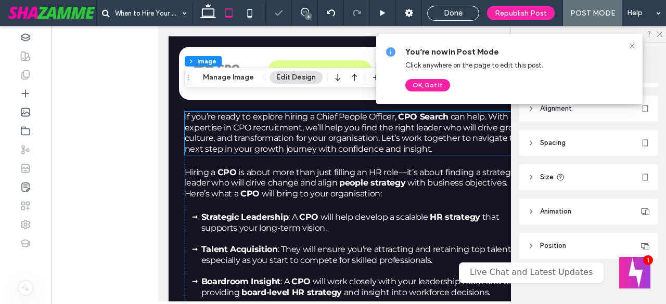
scroll to position [1578, 0]
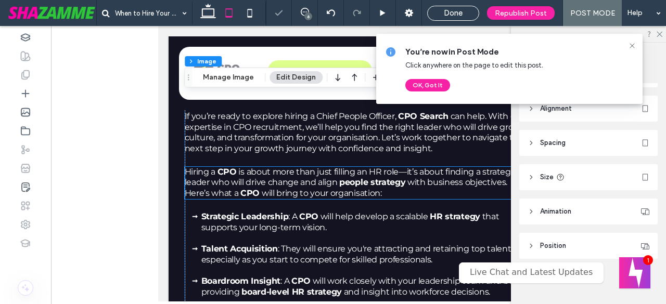
click at [211, 188] on span "is about more than just filling an HR role—it’s about finding a strategic leade…" at bounding box center [351, 177] width 333 height 21
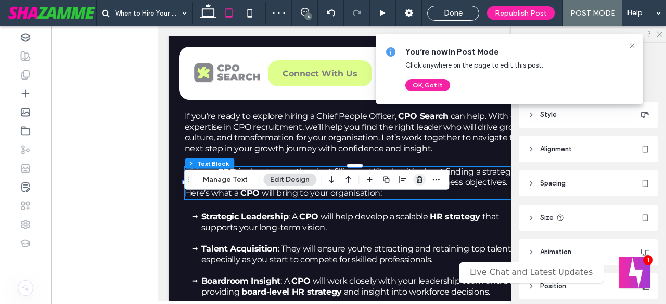
click at [418, 177] on use "button" at bounding box center [419, 179] width 6 height 7
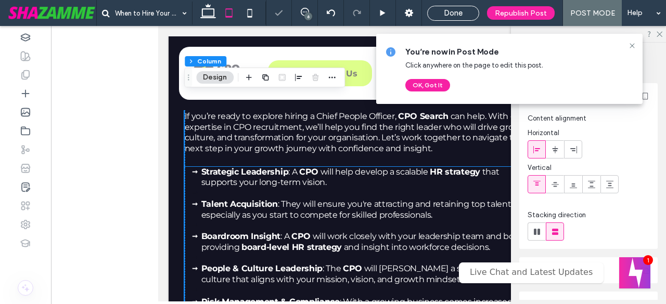
click at [272, 188] on span "that supports your long-term vision." at bounding box center [350, 177] width 298 height 21
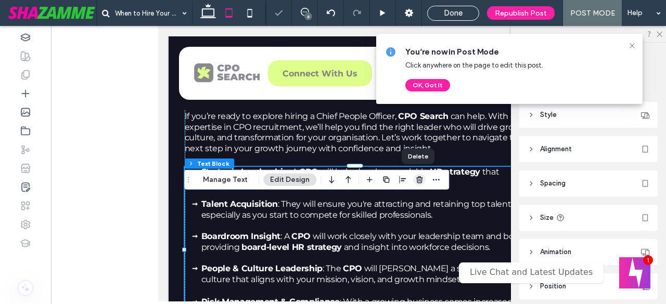
click at [418, 180] on use "button" at bounding box center [419, 179] width 6 height 7
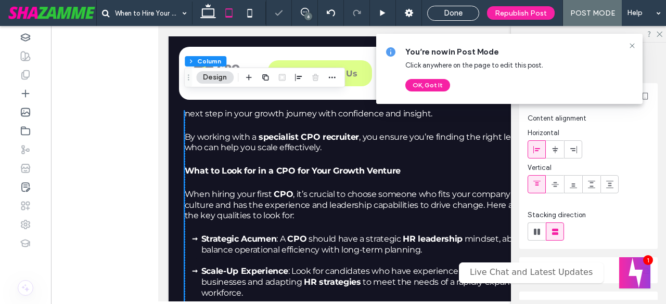
scroll to position [1613, 0]
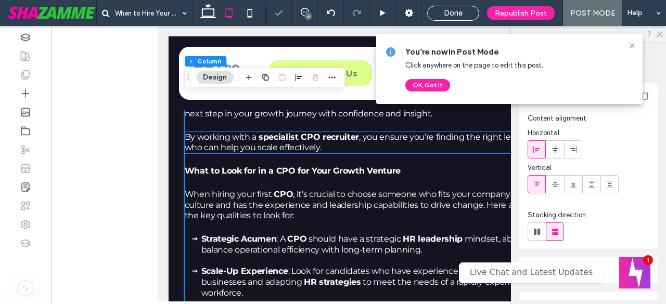
click at [334, 153] on span ", you ensure you’re finding the right leader who can help you scale effectively." at bounding box center [357, 142] width 344 height 21
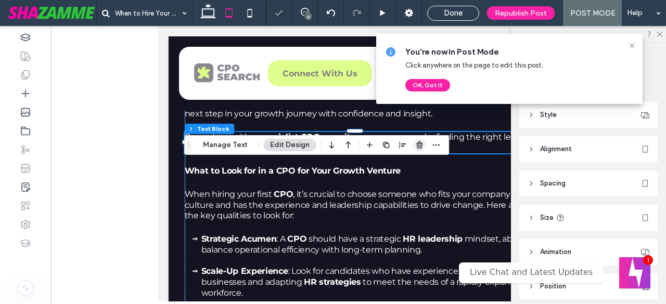
click at [419, 145] on icon "button" at bounding box center [419, 145] width 8 height 8
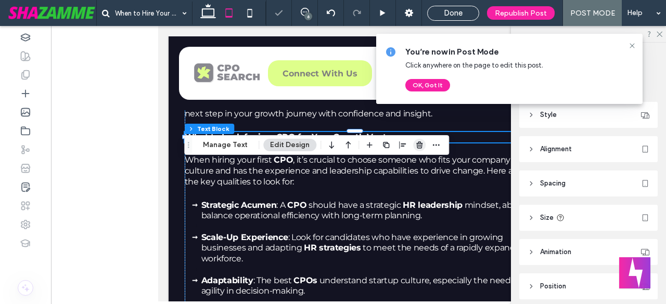
drag, startPoint x: 415, startPoint y: 147, endPoint x: 185, endPoint y: 155, distance: 230.1
click at [415, 147] on icon "button" at bounding box center [419, 145] width 8 height 8
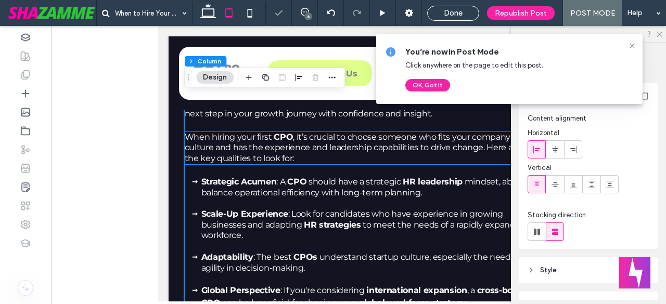
click at [337, 164] on p "When hiring your first CPO , it’s crucial to choose someone who fits your compa…" at bounding box center [359, 148] width 348 height 32
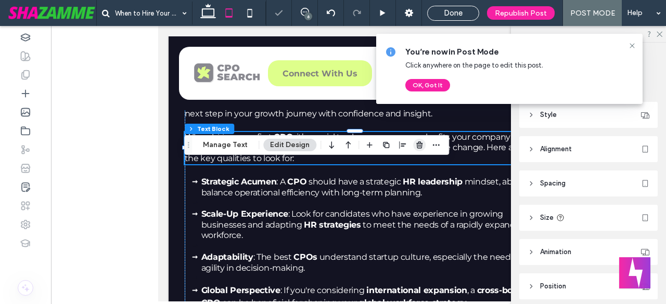
click at [416, 148] on use "button" at bounding box center [419, 145] width 6 height 7
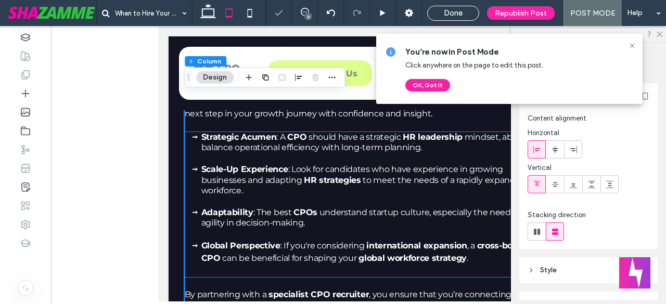
click at [341, 153] on span "mindset, able to balance operational efficiency with long-term planning." at bounding box center [365, 142] width 328 height 21
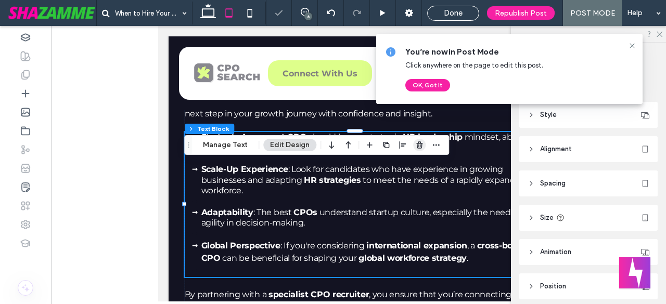
click at [419, 143] on use "button" at bounding box center [419, 145] width 6 height 7
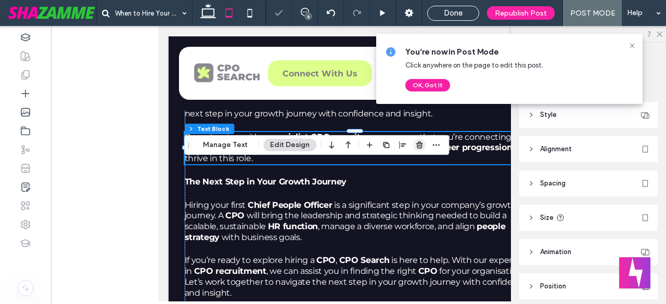
click at [422, 144] on span "button" at bounding box center [419, 145] width 12 height 12
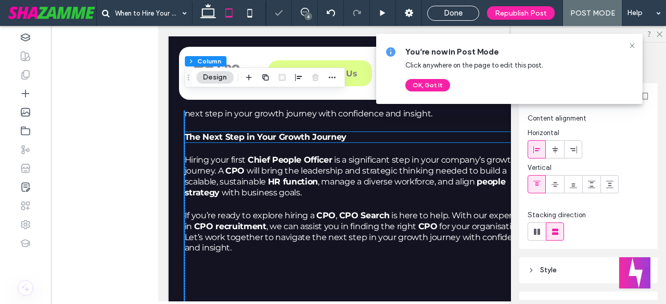
click at [360, 143] on p "The Next Step in Your Growth Journey" at bounding box center [359, 137] width 348 height 11
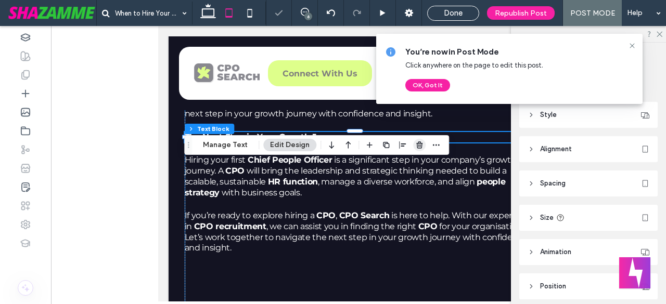
drag, startPoint x: 413, startPoint y: 145, endPoint x: 170, endPoint y: 158, distance: 243.3
click at [415, 145] on icon "button" at bounding box center [419, 145] width 8 height 8
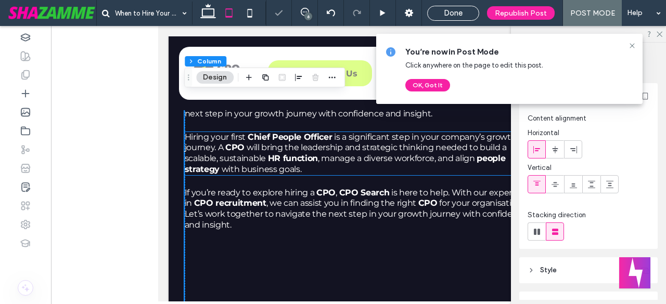
click at [331, 163] on span "will bring the leadership and strategic thinking needed to build a scalable, su…" at bounding box center [346, 153] width 322 height 21
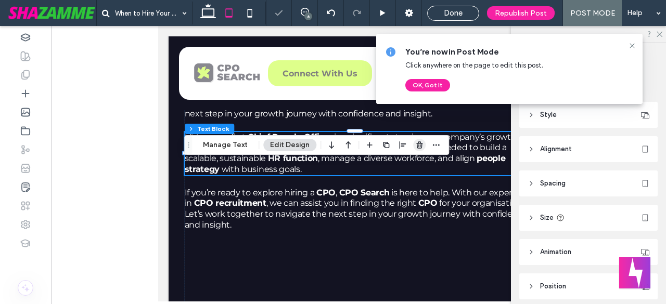
click at [419, 146] on use "button" at bounding box center [419, 145] width 6 height 7
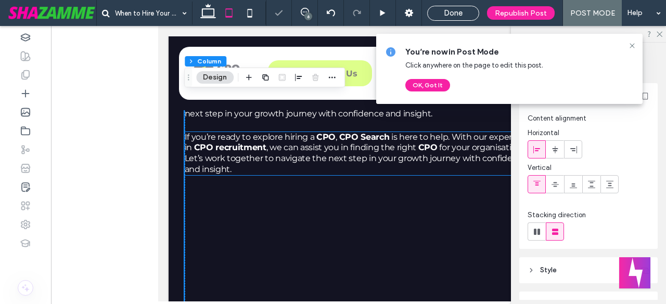
click at [356, 175] on p "If you’re ready to explore hiring a CPO , CPO Search is here to help. With our …" at bounding box center [359, 153] width 348 height 43
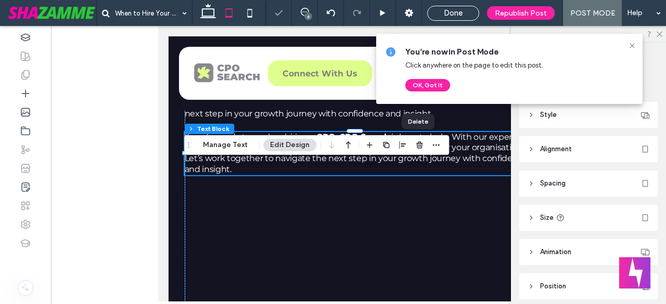
drag, startPoint x: 417, startPoint y: 141, endPoint x: 559, endPoint y: 61, distance: 162.4
click at [417, 141] on icon "button" at bounding box center [419, 145] width 8 height 8
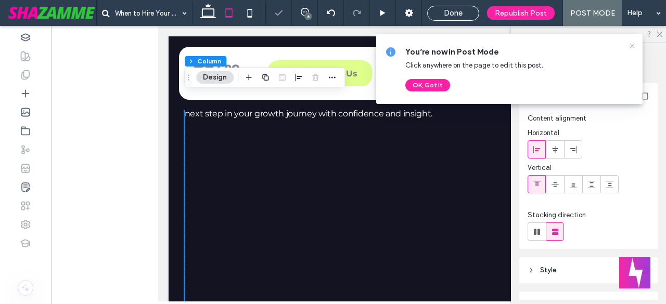
click at [635, 45] on icon at bounding box center [632, 46] width 8 height 8
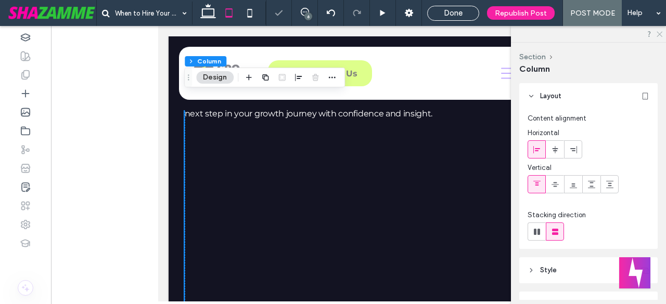
click at [659, 30] on icon at bounding box center [659, 33] width 7 height 7
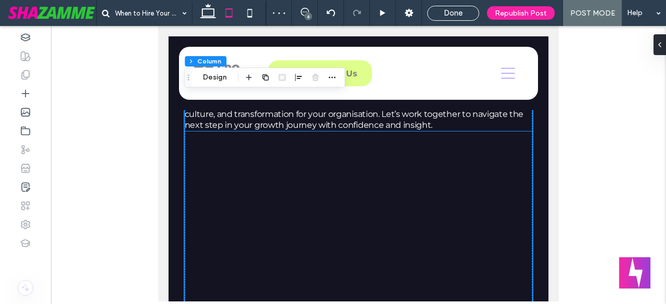
scroll to position [1596, 0]
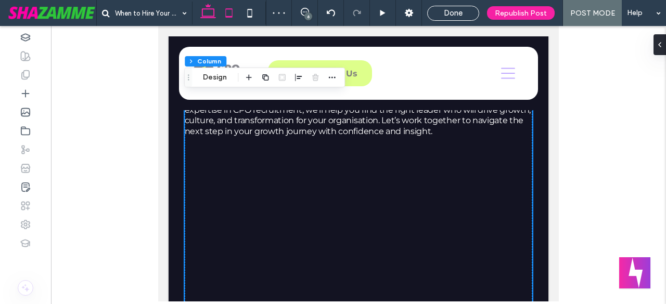
click at [208, 5] on icon at bounding box center [208, 13] width 21 height 21
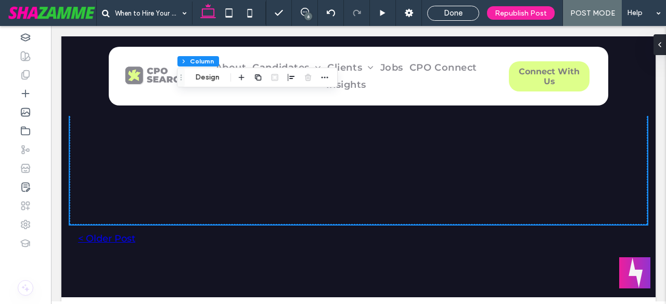
scroll to position [1661, 0]
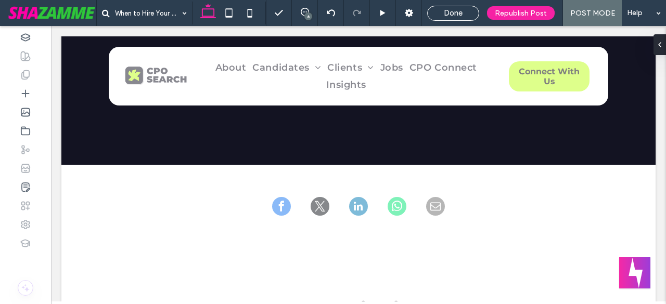
drag, startPoint x: 228, startPoint y: 200, endPoint x: 235, endPoint y: 135, distance: 65.4
click at [236, 95] on div at bounding box center [355, 92] width 570 height 5
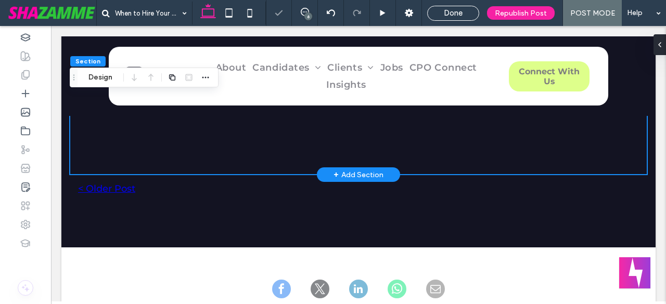
scroll to position [1556, 0]
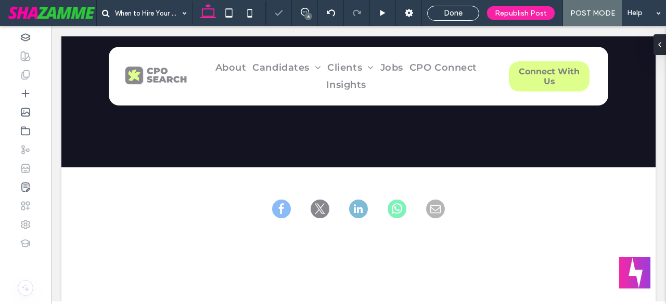
drag, startPoint x: 222, startPoint y: 231, endPoint x: 222, endPoint y: 127, distance: 103.0
click at [220, 97] on div at bounding box center [355, 94] width 570 height 5
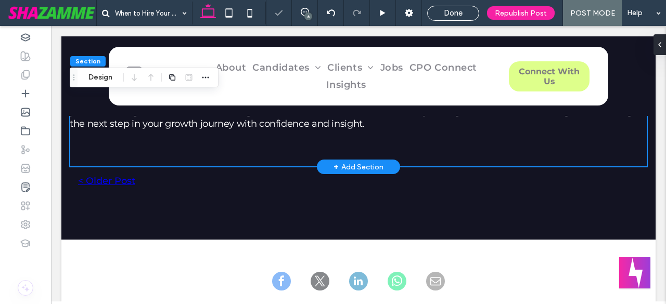
scroll to position [1435, 0]
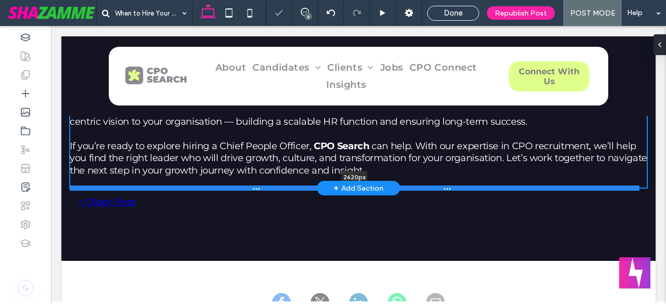
drag, startPoint x: 206, startPoint y: 247, endPoint x: 211, endPoint y: 221, distance: 26.1
click at [211, 191] on div at bounding box center [355, 188] width 570 height 5
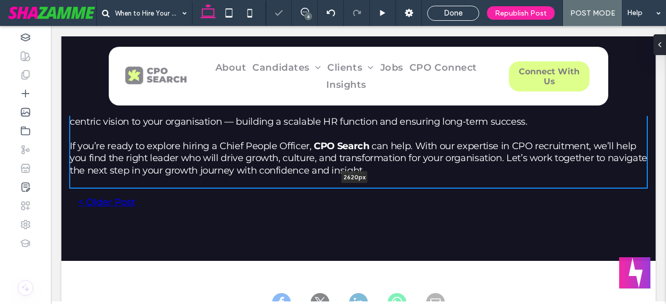
type input "****"
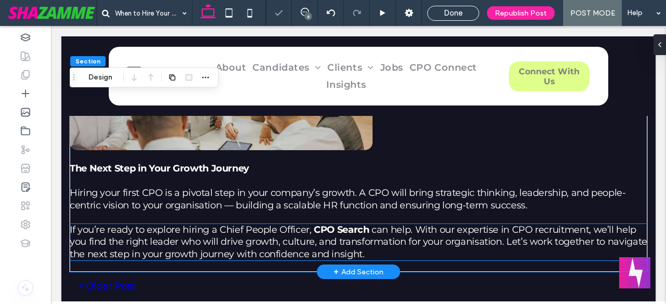
scroll to position [1348, 0]
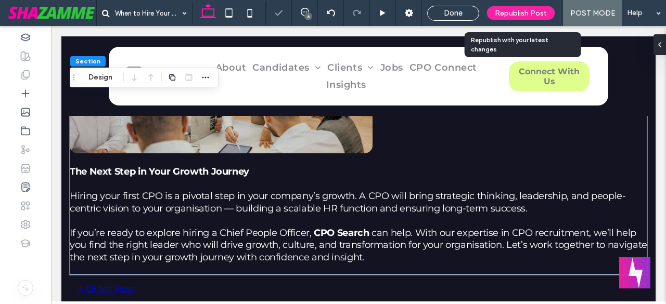
click at [503, 14] on span "Republish Post" at bounding box center [521, 13] width 52 height 9
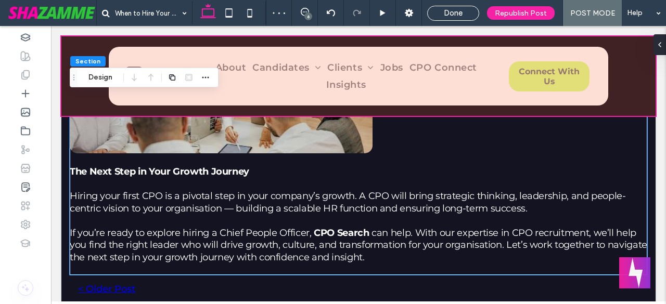
click at [632, 41] on div at bounding box center [358, 76] width 594 height 80
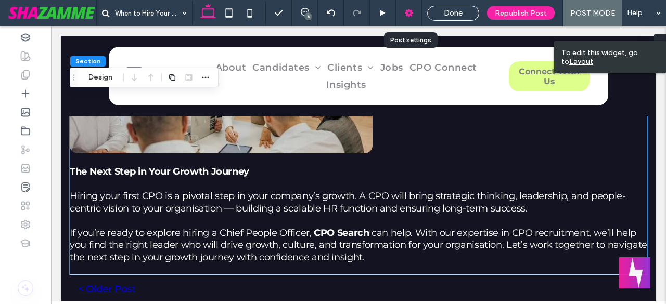
click at [407, 10] on use at bounding box center [409, 13] width 8 height 8
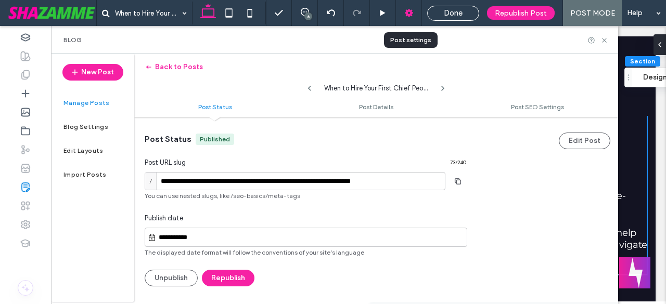
scroll to position [1, 0]
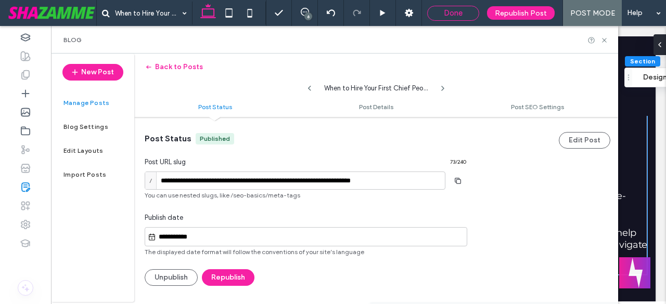
click at [462, 11] on span "Done" at bounding box center [453, 12] width 19 height 9
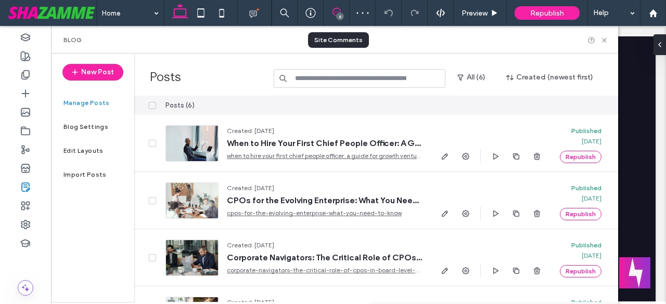
click at [343, 9] on span at bounding box center [336, 12] width 25 height 8
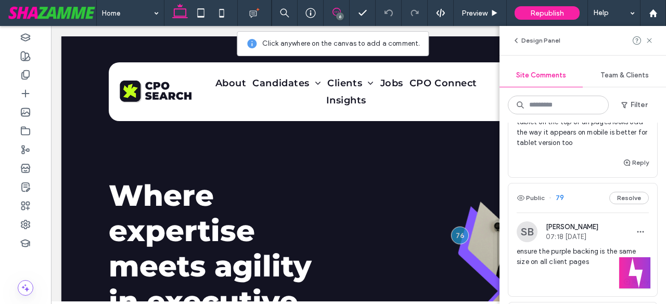
scroll to position [208, 0]
click at [553, 156] on div "remove connect with us button from tablet on the top of all pages looks odd - t…" at bounding box center [583, 131] width 132 height 50
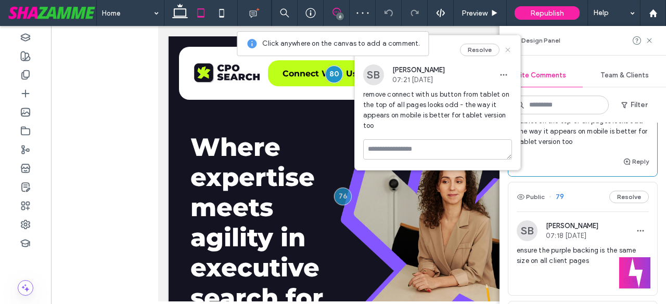
click at [508, 47] on icon at bounding box center [508, 50] width 8 height 8
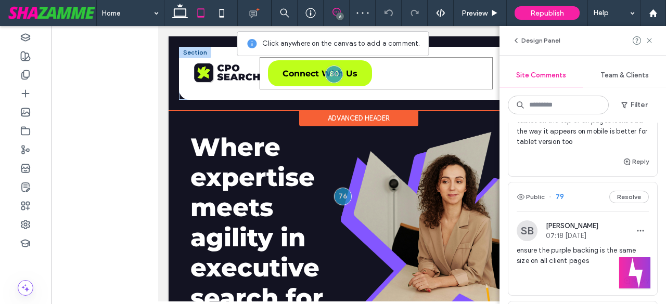
click at [411, 79] on div "Login Register User Dashboard Client Portal Signout Connect With Us" at bounding box center [376, 73] width 233 height 32
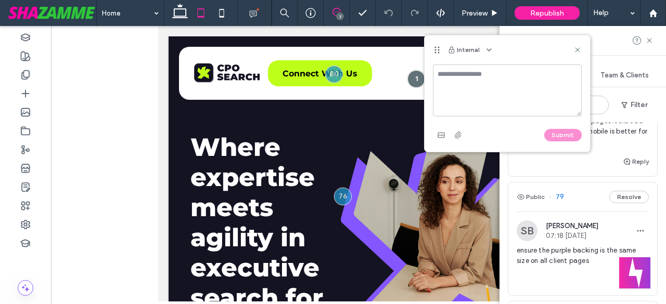
drag, startPoint x: 578, startPoint y: 50, endPoint x: 594, endPoint y: 52, distance: 16.7
click at [578, 50] on use at bounding box center [577, 49] width 5 height 5
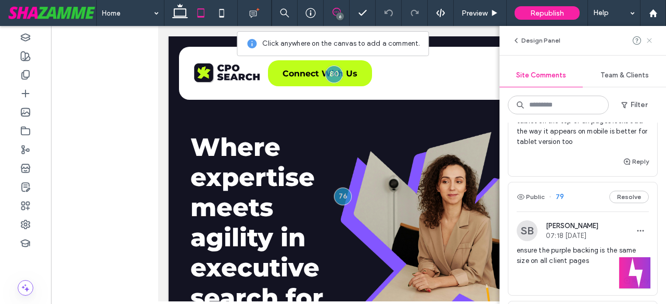
click at [652, 39] on use at bounding box center [649, 40] width 5 height 5
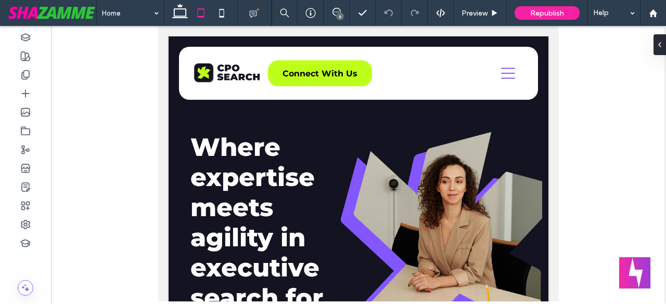
scroll to position [0, 0]
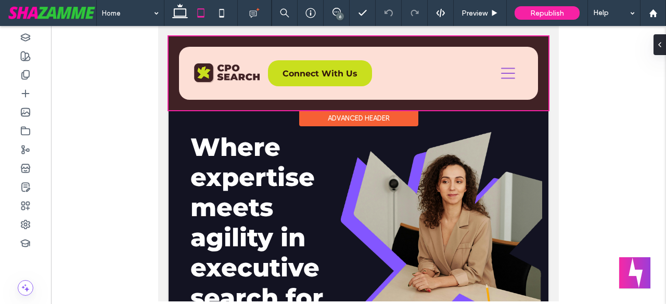
click at [385, 72] on div at bounding box center [359, 73] width 380 height 74
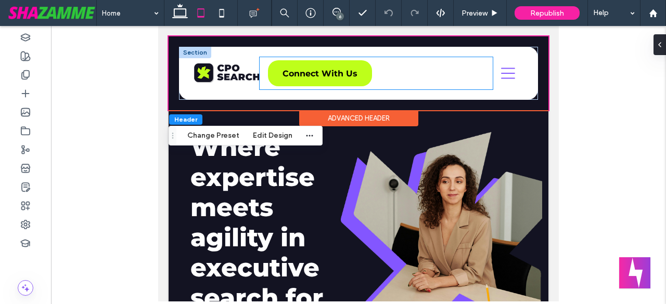
click at [379, 75] on div "Login Register User Dashboard Client Portal Signout Connect With Us" at bounding box center [376, 73] width 233 height 32
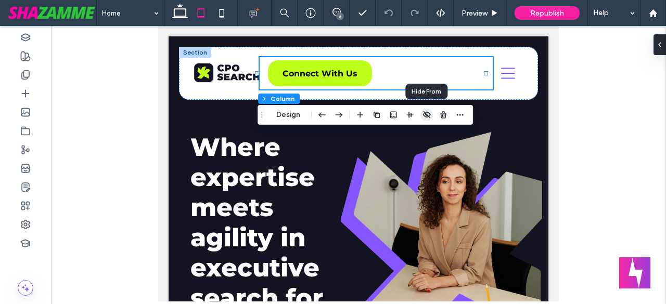
click at [427, 111] on icon "button" at bounding box center [427, 115] width 8 height 8
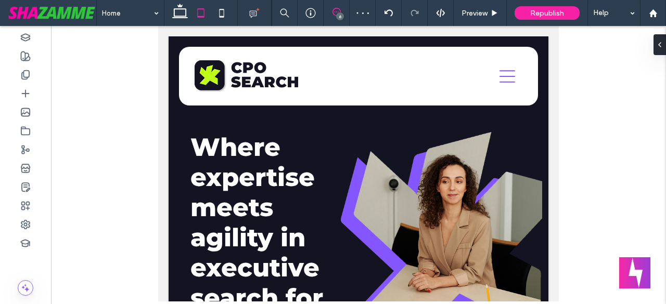
drag, startPoint x: 334, startPoint y: 9, endPoint x: 336, endPoint y: 16, distance: 6.6
click at [334, 10] on icon at bounding box center [337, 12] width 8 height 8
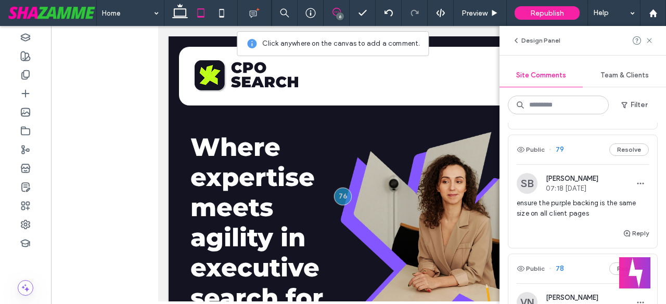
scroll to position [260, 0]
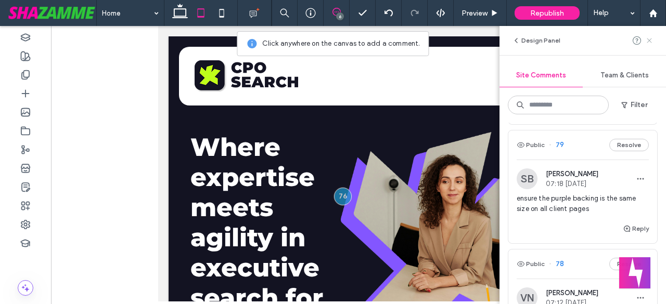
click at [650, 41] on icon at bounding box center [649, 40] width 8 height 8
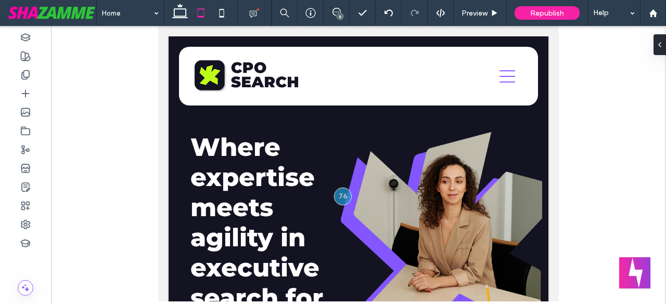
scroll to position [0, 0]
click at [24, 81] on div at bounding box center [25, 75] width 51 height 19
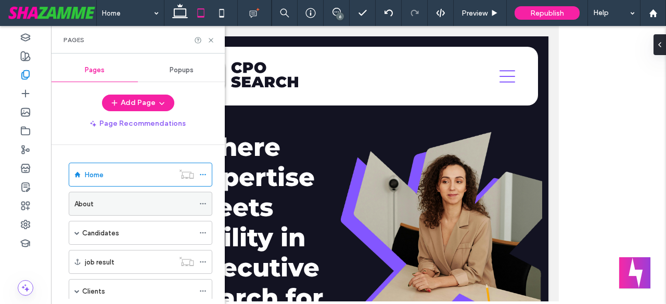
click at [98, 196] on div "About" at bounding box center [134, 204] width 120 height 23
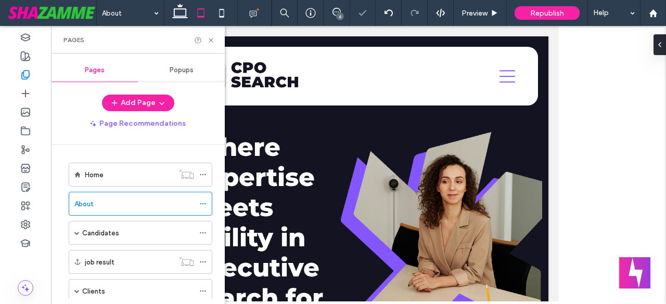
click at [212, 40] on icon at bounding box center [211, 40] width 8 height 8
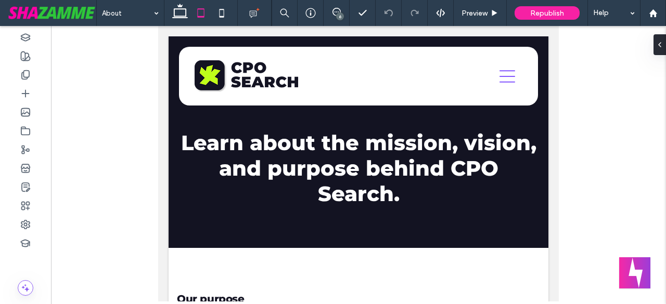
click at [337, 15] on div "6" at bounding box center [340, 16] width 8 height 8
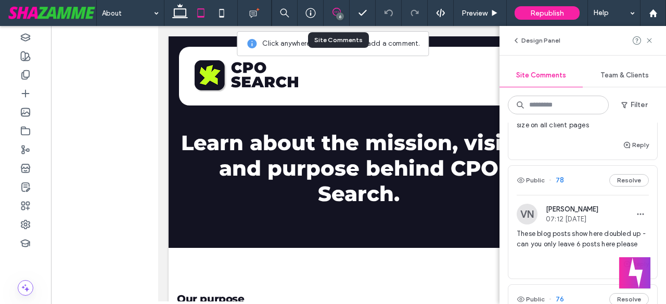
scroll to position [347, 0]
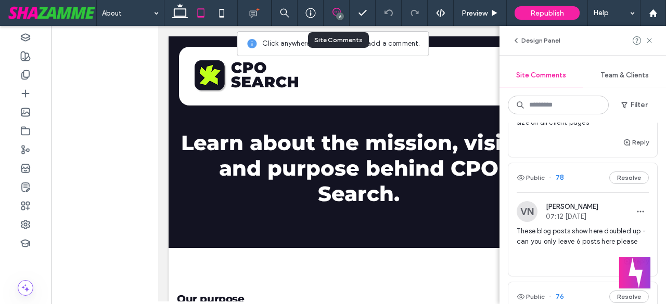
click at [554, 136] on div "ensure the purple backing is the same size on all client pages" at bounding box center [583, 121] width 132 height 29
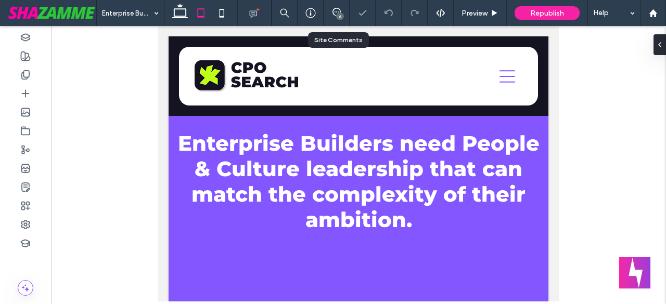
scroll to position [65, 0]
click at [334, 14] on icon at bounding box center [337, 12] width 8 height 8
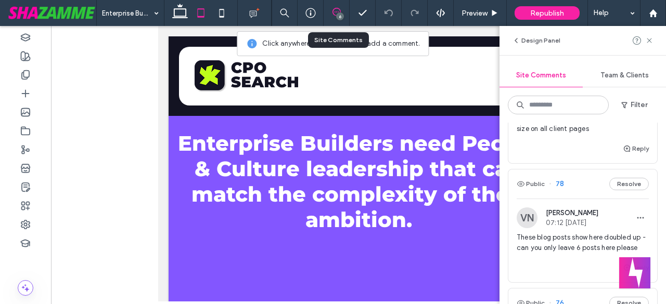
scroll to position [347, 0]
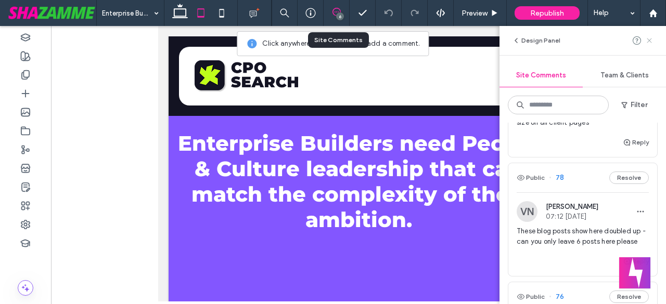
click at [651, 36] on icon at bounding box center [649, 40] width 8 height 8
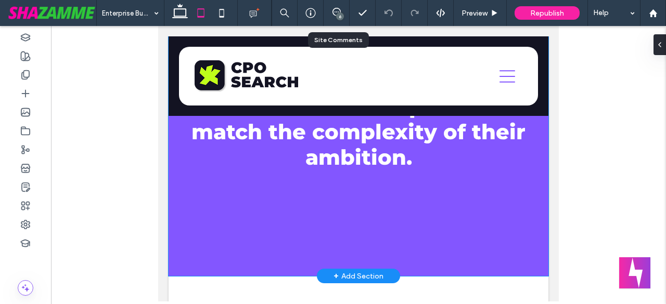
scroll to position [117, 0]
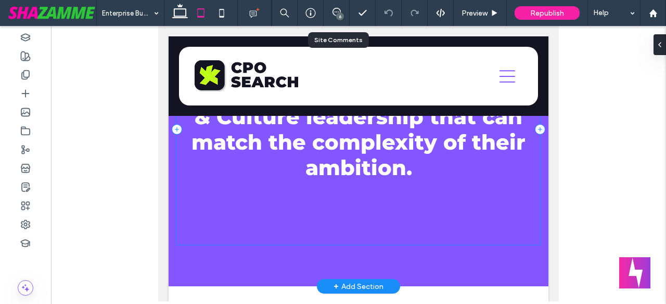
click at [256, 236] on div "Enterprise Builders need People & Culture leadership that can match the complex…" at bounding box center [358, 130] width 363 height 232
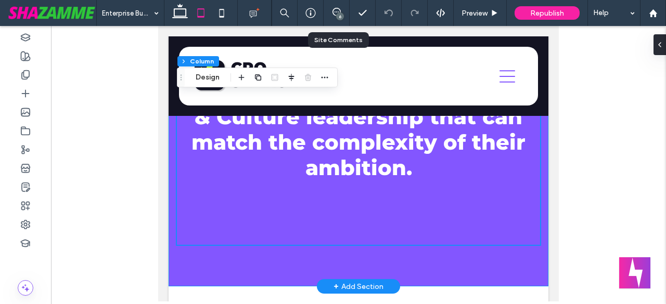
click at [241, 268] on div "Enterprise Builders need People & Culture leadership that can match the complex…" at bounding box center [359, 103] width 380 height 367
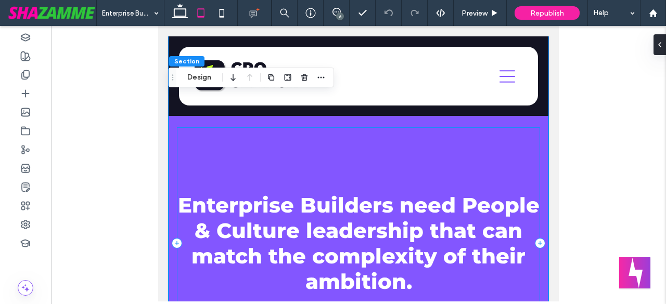
scroll to position [0, 0]
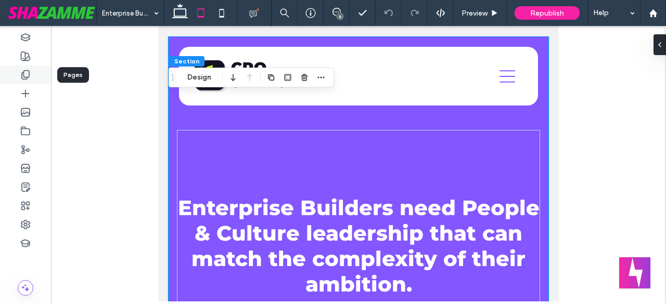
click at [27, 78] on icon at bounding box center [25, 75] width 10 height 10
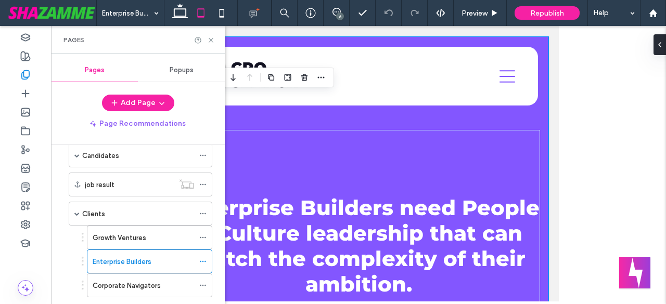
scroll to position [121, 0]
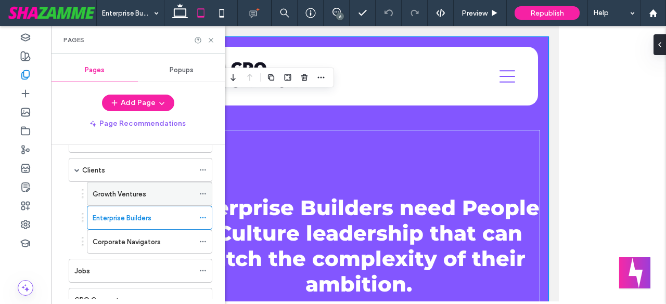
click at [164, 192] on div "Growth Ventures" at bounding box center [143, 194] width 101 height 11
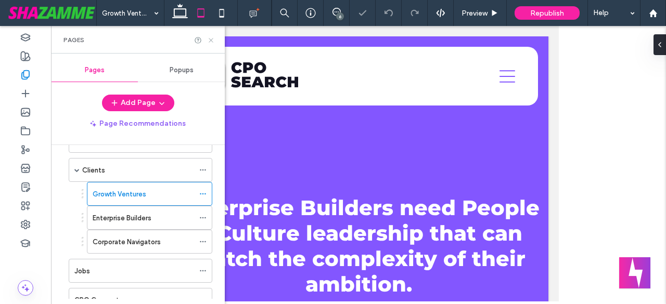
click at [211, 37] on icon at bounding box center [211, 40] width 8 height 8
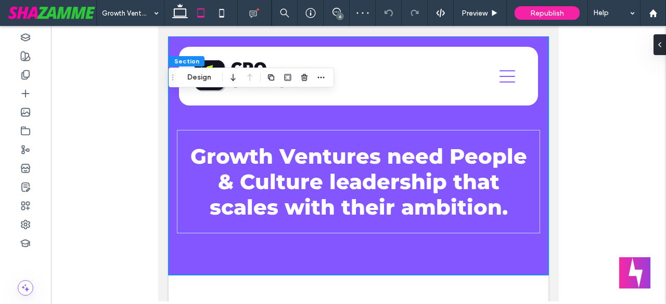
click at [209, 71] on div "Section Design" at bounding box center [251, 78] width 165 height 20
click at [206, 75] on button "Design" at bounding box center [199, 77] width 37 height 12
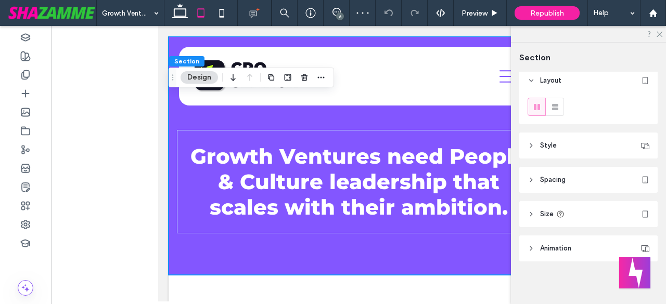
scroll to position [7, 0]
click at [550, 176] on span "Spacing" at bounding box center [552, 177] width 25 height 10
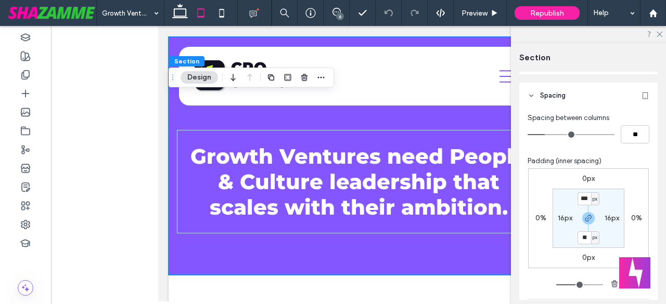
scroll to position [128, 0]
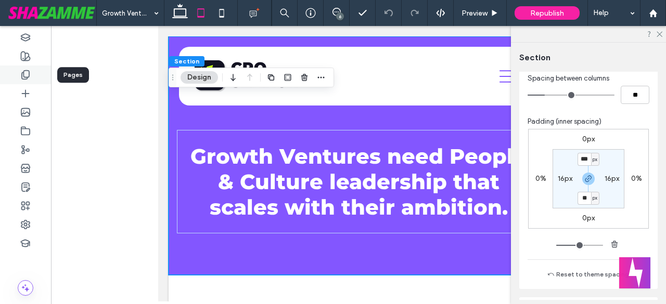
click at [25, 74] on icon at bounding box center [25, 75] width 10 height 10
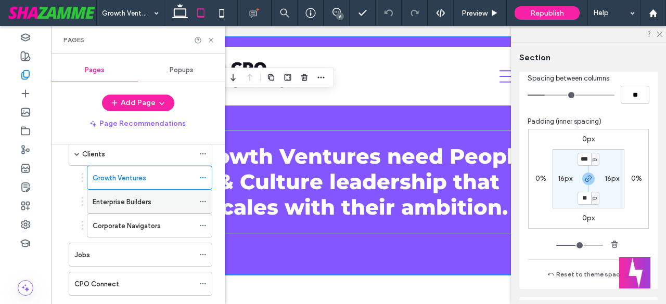
scroll to position [138, 0]
click at [150, 190] on div "Enterprise Builders" at bounding box center [143, 200] width 101 height 23
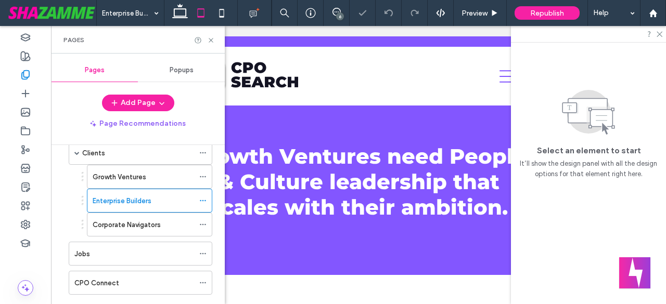
click at [212, 42] on icon at bounding box center [211, 40] width 8 height 8
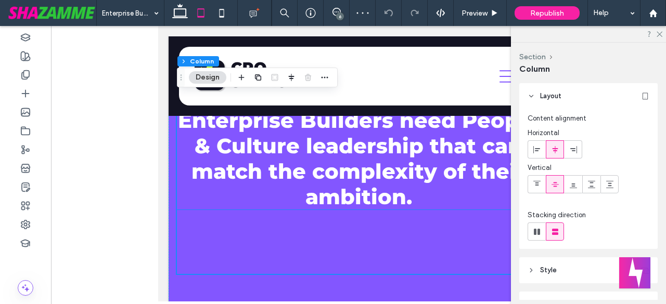
scroll to position [138, 0]
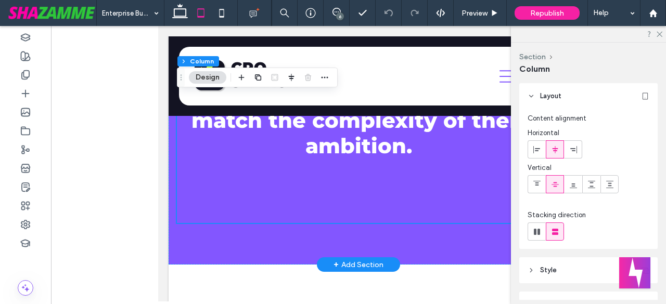
click at [300, 173] on div "Enterprise Builders need People & Culture leadership that can match the complex…" at bounding box center [358, 108] width 363 height 232
click at [455, 153] on h1 "Enterprise Builders need People & Culture leadership that can match the complex…" at bounding box center [358, 108] width 363 height 102
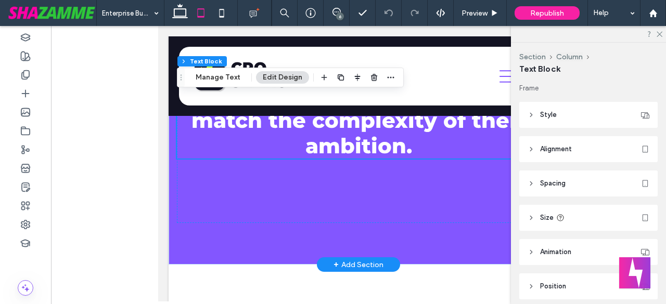
click at [459, 148] on h1 "Enterprise Builders need People & Culture leadership that can match the complex…" at bounding box center [358, 108] width 363 height 102
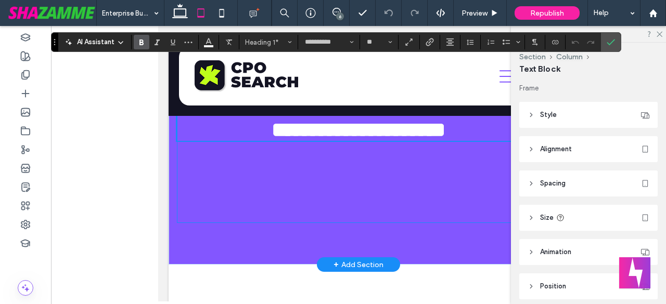
click at [265, 200] on div "**********" at bounding box center [358, 108] width 363 height 232
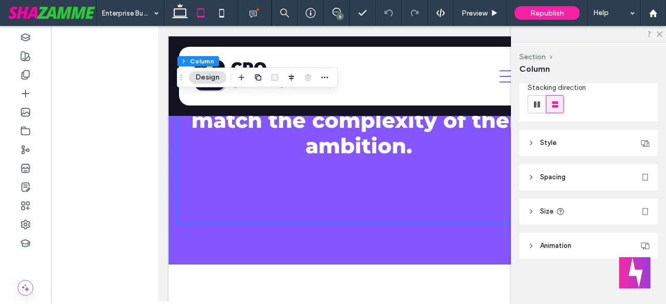
click at [538, 171] on header "Spacing" at bounding box center [588, 177] width 138 height 26
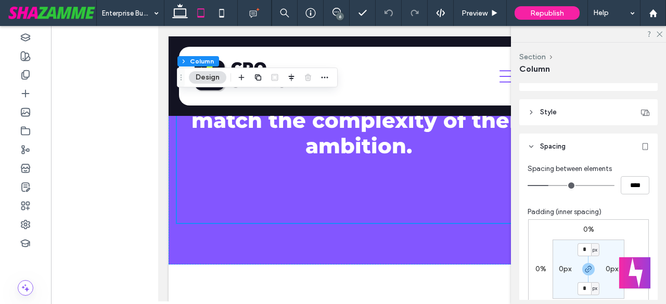
scroll to position [232, 0]
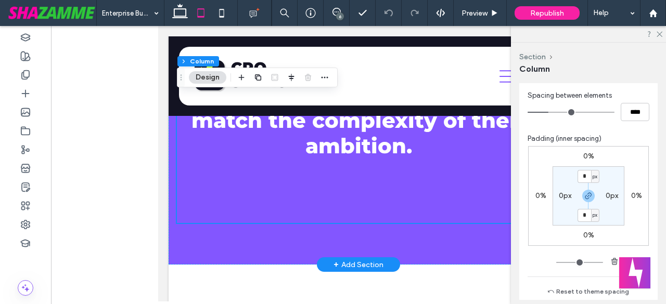
click at [339, 213] on div "Enterprise Builders need People & Culture leadership that can match the complex…" at bounding box center [358, 108] width 363 height 232
click at [271, 256] on div "Enterprise Builders need People & Culture leadership that can match the complex…" at bounding box center [359, 81] width 380 height 367
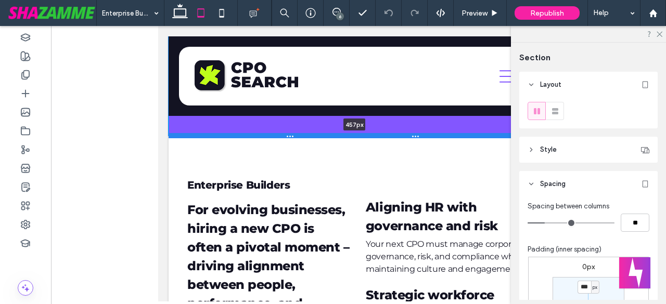
drag, startPoint x: 272, startPoint y: 266, endPoint x: 305, endPoint y: 137, distance: 133.4
click at [305, 137] on div at bounding box center [355, 135] width 372 height 5
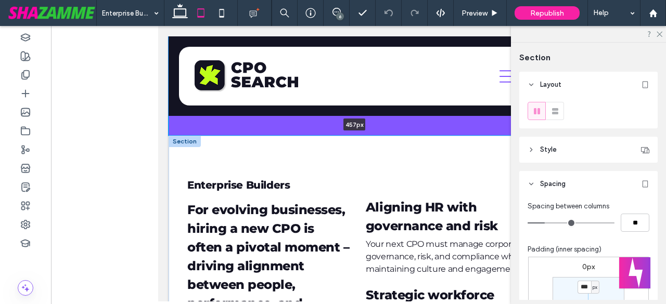
type input "***"
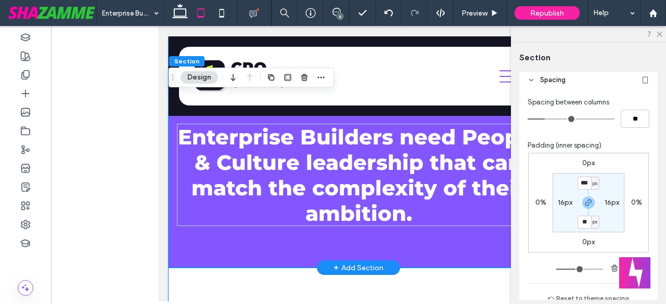
scroll to position [0, 0]
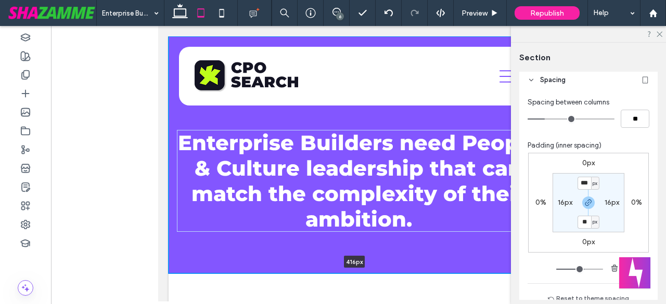
drag, startPoint x: 282, startPoint y: 276, endPoint x: 288, endPoint y: 255, distance: 22.1
click at [288, 255] on div "Enterprise Builders need People & Culture leadership that can match the complex…" at bounding box center [359, 154] width 380 height 237
type input "***"
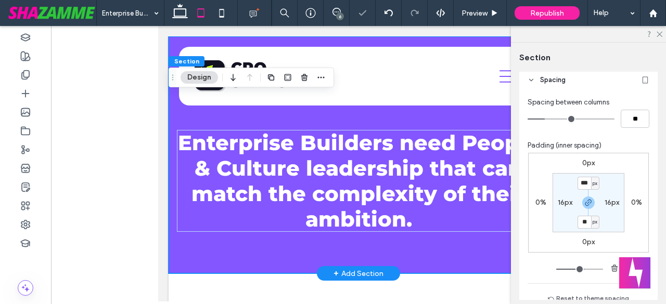
click at [256, 257] on div "Enterprise Builders need People & Culture leadership that can match the complex…" at bounding box center [359, 154] width 380 height 237
click at [338, 17] on div "6" at bounding box center [340, 16] width 8 height 8
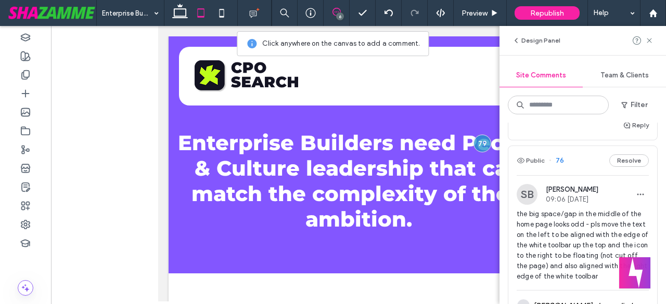
scroll to position [486, 0]
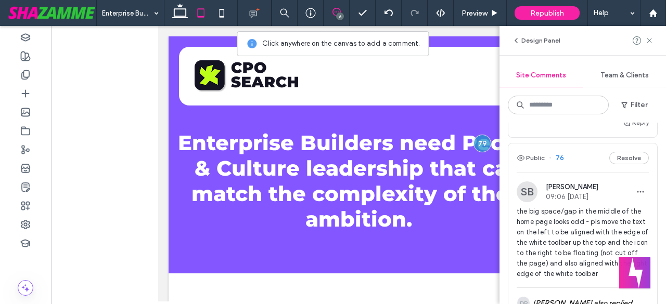
click at [558, 108] on span "These blog posts show here doubled up - can you only leave 6 posts here please" at bounding box center [583, 97] width 132 height 21
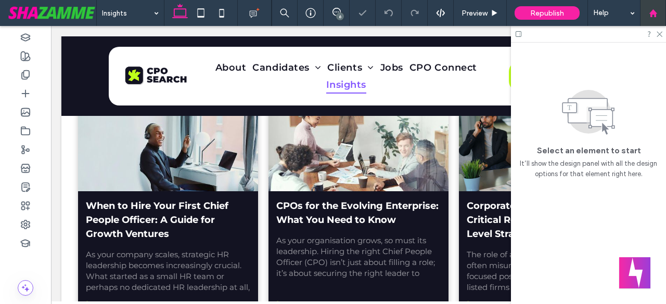
scroll to position [177, 0]
click at [658, 35] on icon at bounding box center [659, 33] width 7 height 7
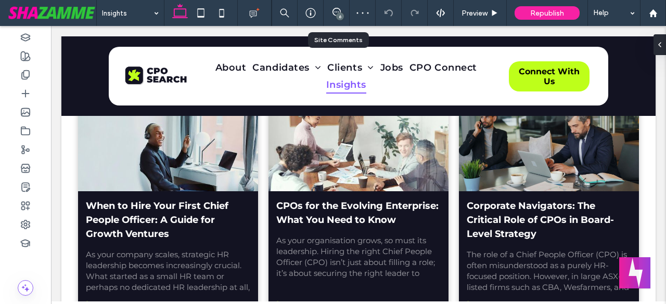
drag, startPoint x: 337, startPoint y: 7, endPoint x: 363, endPoint y: 83, distance: 80.3
click at [337, 7] on div "6" at bounding box center [337, 13] width 26 height 26
click at [339, 10] on use at bounding box center [337, 12] width 8 height 8
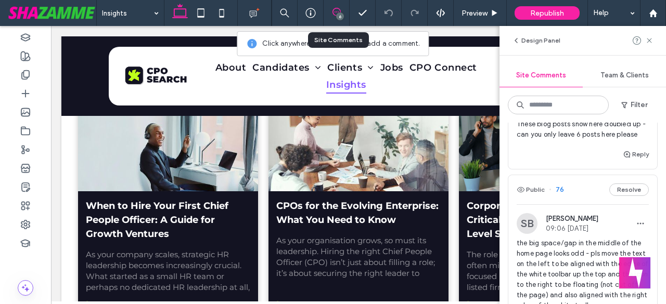
scroll to position [468, 0]
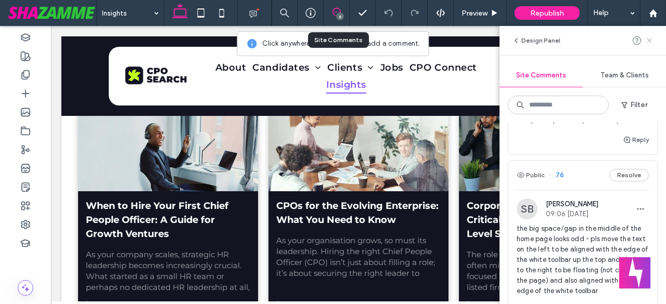
click at [649, 40] on use at bounding box center [649, 40] width 5 height 5
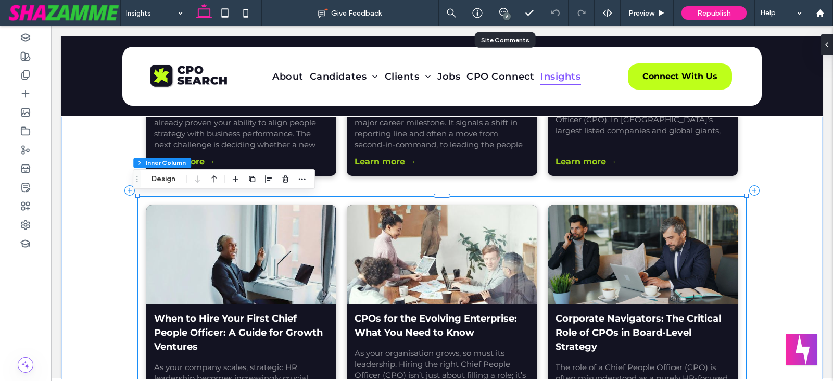
scroll to position [120, 0]
click at [303, 178] on icon "button" at bounding box center [302, 179] width 8 height 8
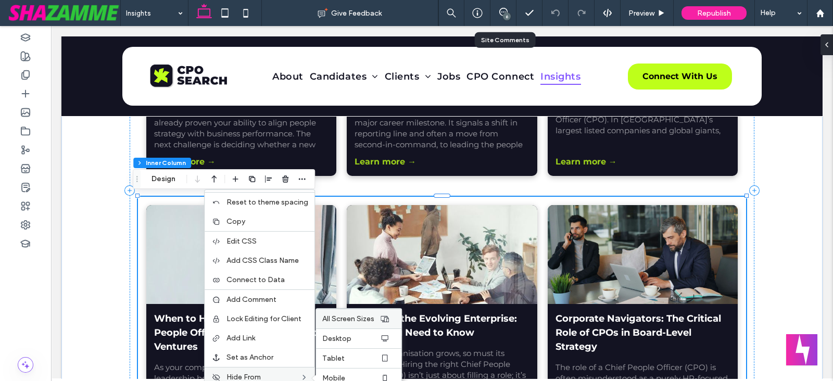
click at [347, 304] on div "All Screen Sizes" at bounding box center [358, 319] width 85 height 20
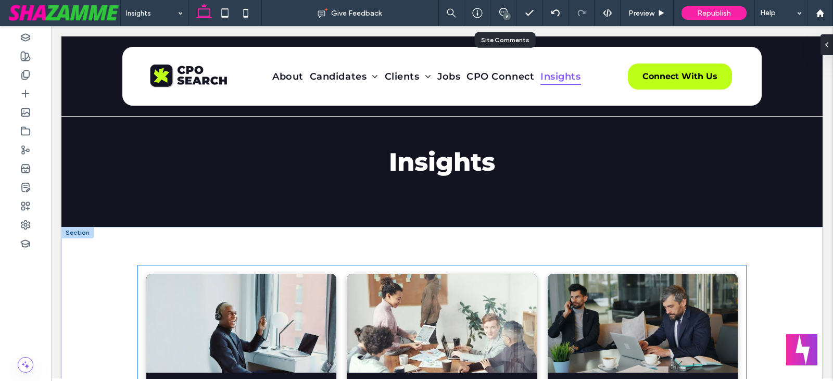
scroll to position [0, 0]
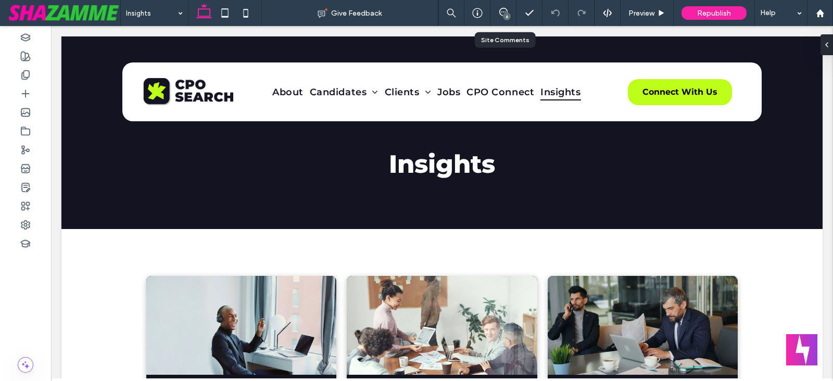
click at [503, 21] on div "6" at bounding box center [503, 13] width 26 height 26
drag, startPoint x: 505, startPoint y: 21, endPoint x: 505, endPoint y: 9, distance: 12.0
click at [505, 9] on use at bounding box center [503, 12] width 8 height 8
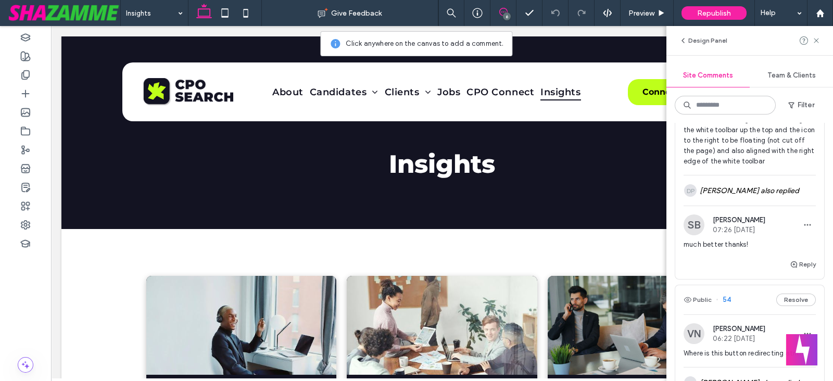
scroll to position [607, 0]
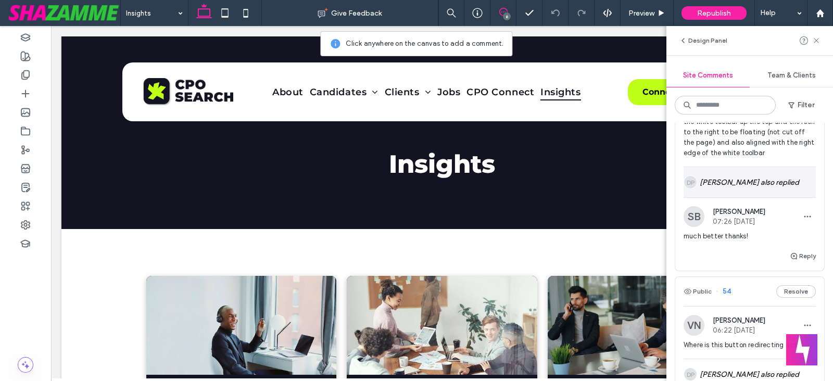
click at [666, 197] on div "DP Drashti PX also replied" at bounding box center [749, 182] width 132 height 30
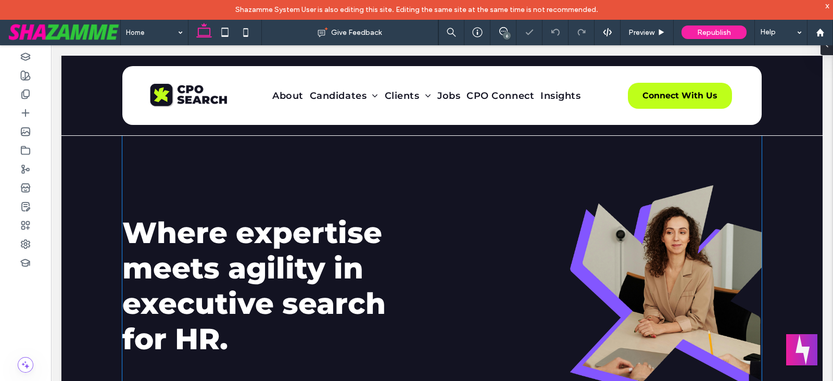
scroll to position [19, 0]
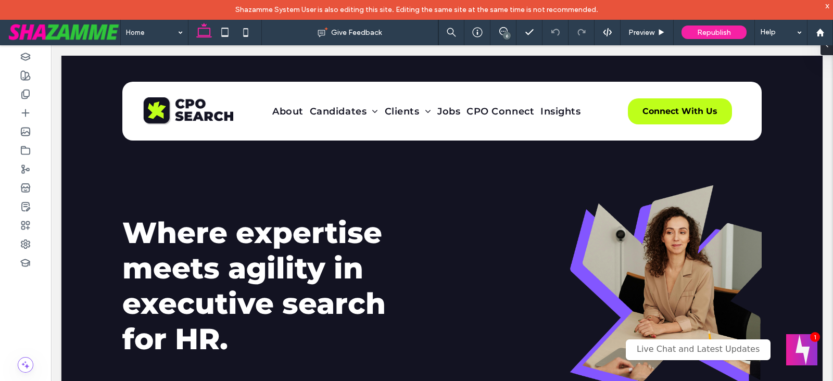
click at [827, 5] on div "x" at bounding box center [827, 5] width 5 height 9
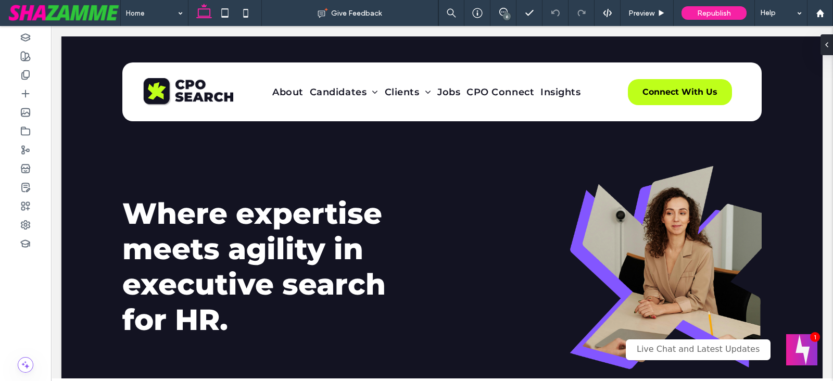
click at [505, 18] on div "6" at bounding box center [507, 16] width 8 height 8
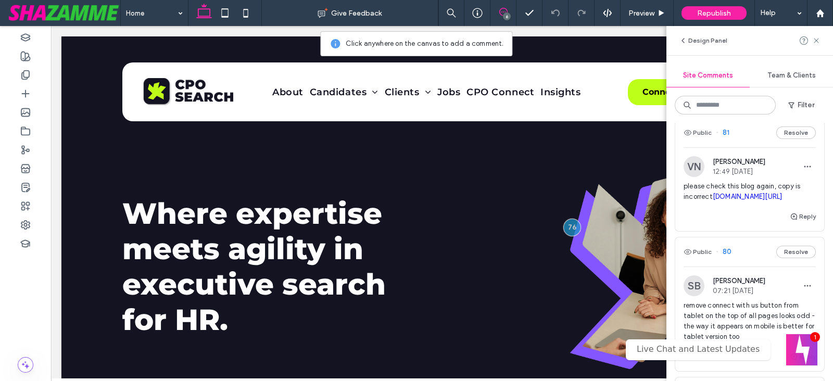
scroll to position [21, 0]
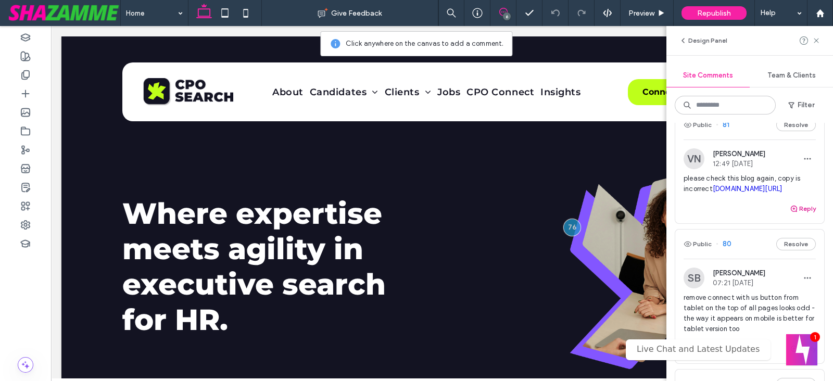
click at [796, 215] on button "Reply" at bounding box center [802, 208] width 26 height 12
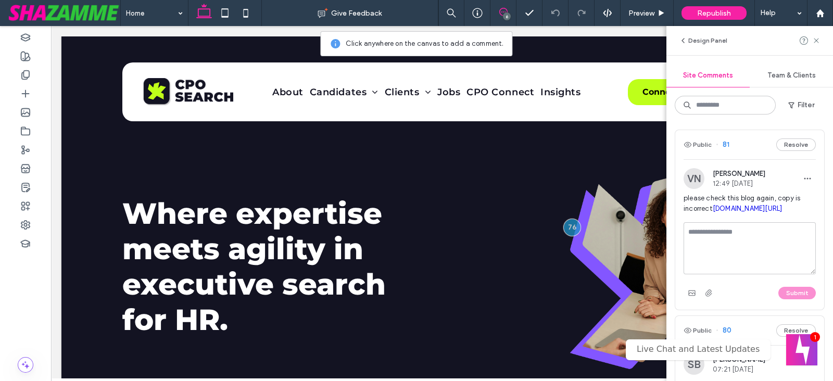
scroll to position [0, 0]
click at [803, 178] on icon "button" at bounding box center [807, 180] width 8 height 8
click at [679, 224] on div "VN Viivi Naumanen 12:49 Sep 11 2025 please check this blog again, copy is incor…" at bounding box center [749, 197] width 149 height 54
click at [700, 301] on div at bounding box center [416, 190] width 833 height 381
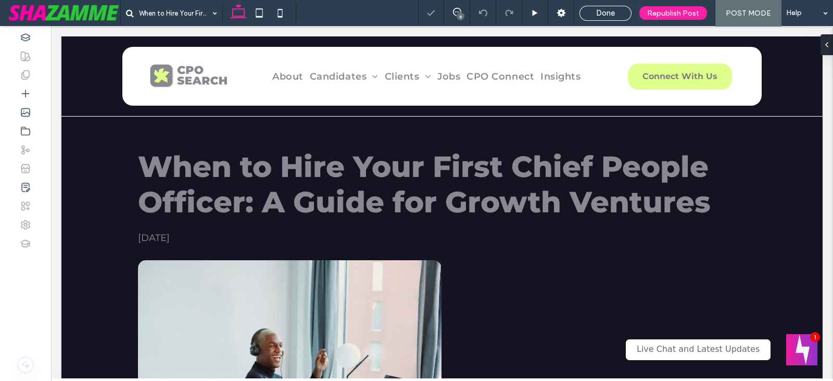
scroll to position [200, 0]
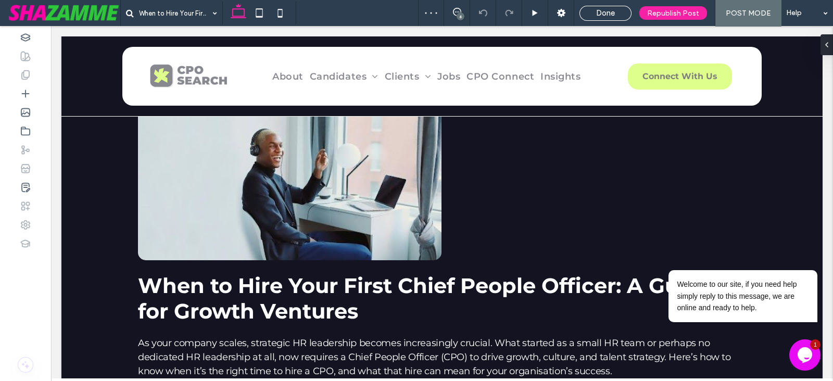
click at [460, 14] on div "6" at bounding box center [460, 16] width 8 height 8
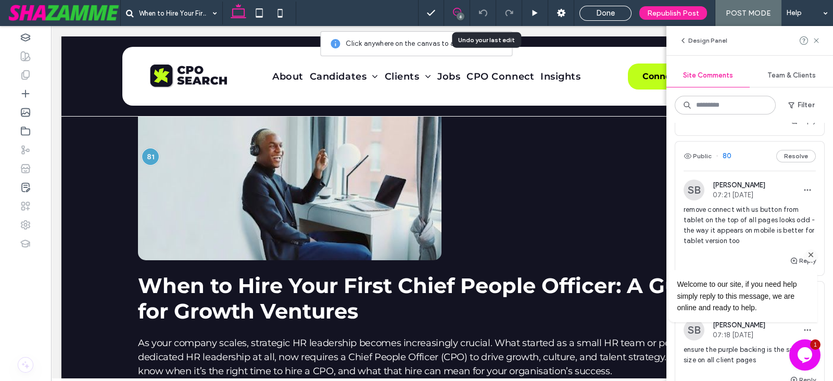
scroll to position [130, 0]
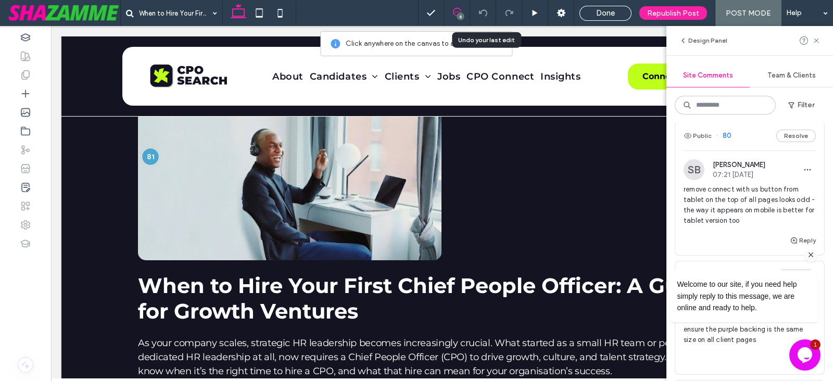
drag, startPoint x: 808, startPoint y: 256, endPoint x: 1444, endPoint y: 432, distance: 659.4
click at [808, 256] on icon "Chat attention grabber" at bounding box center [810, 254] width 9 height 9
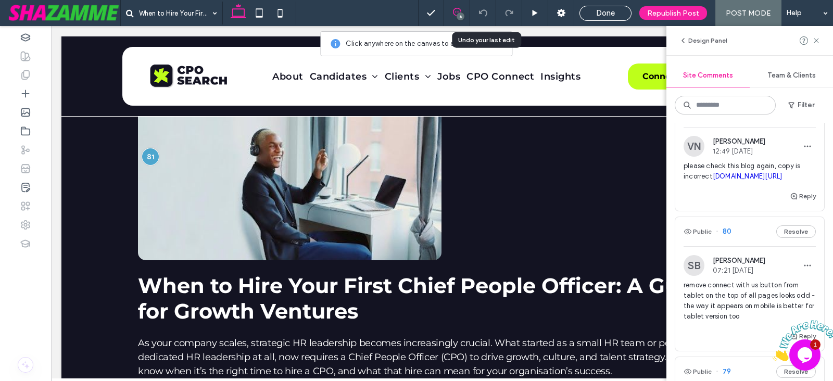
scroll to position [21, 0]
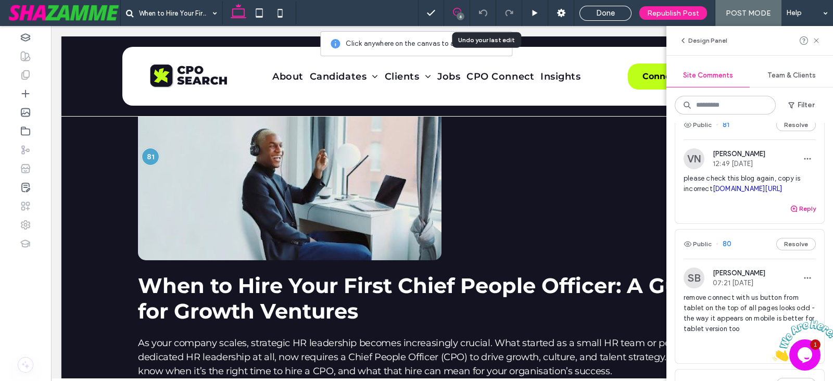
click at [798, 215] on button "Reply" at bounding box center [802, 208] width 26 height 12
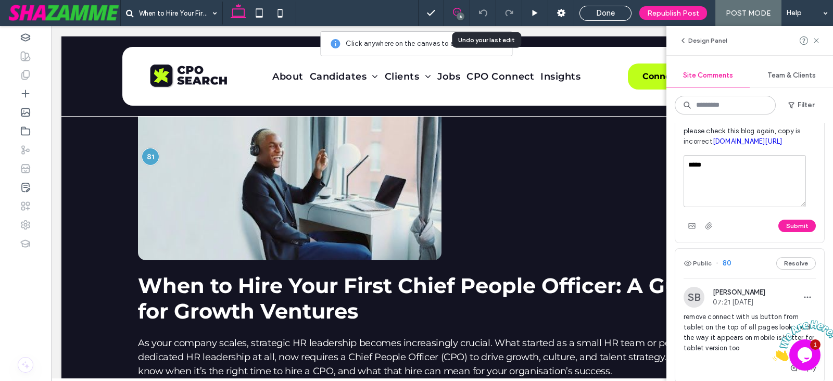
scroll to position [86, 0]
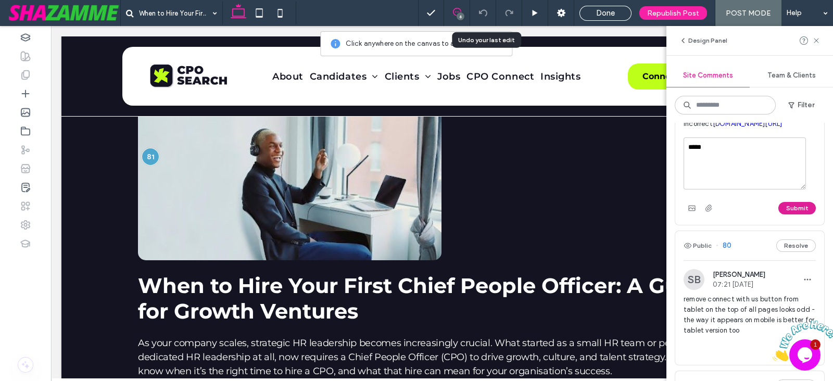
type textarea "*****"
click at [796, 214] on button "Submit" at bounding box center [796, 208] width 37 height 12
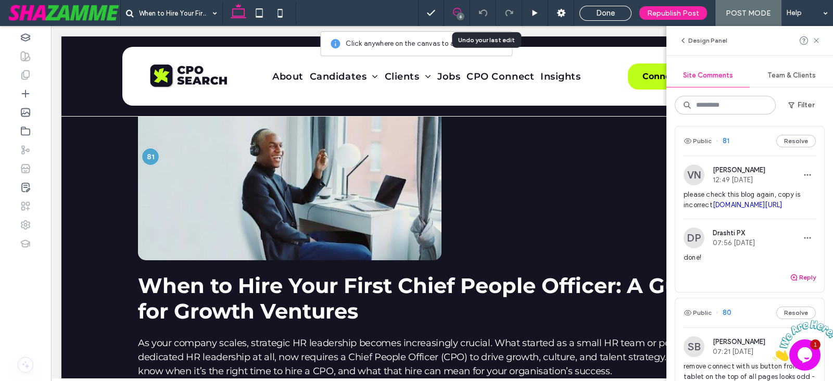
scroll to position [0, 0]
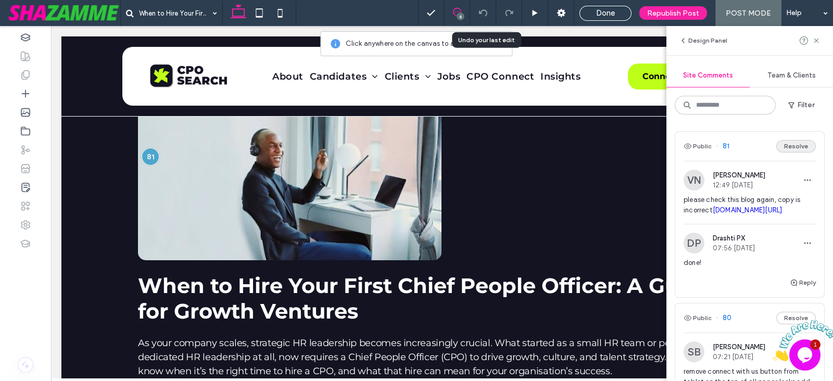
click at [788, 142] on button "Resolve" at bounding box center [796, 146] width 40 height 12
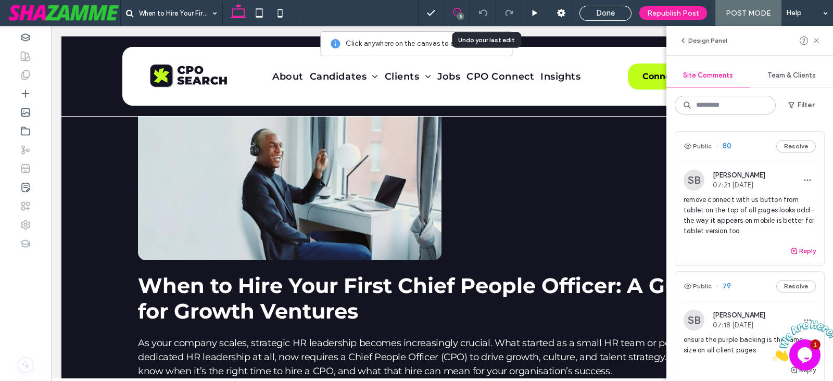
click at [791, 248] on button "Reply" at bounding box center [802, 251] width 26 height 12
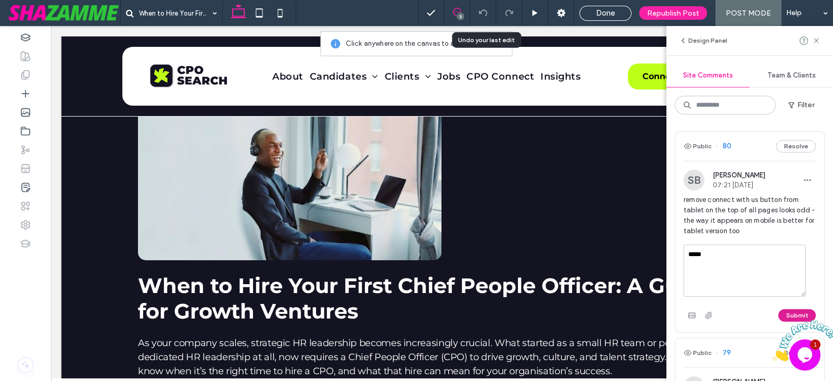
type textarea "*****"
click at [786, 309] on button "Submit" at bounding box center [796, 315] width 37 height 12
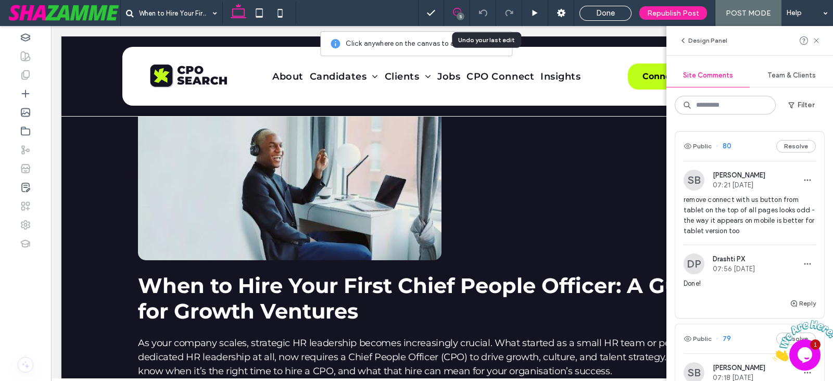
click at [782, 142] on button "Resolve" at bounding box center [796, 146] width 40 height 12
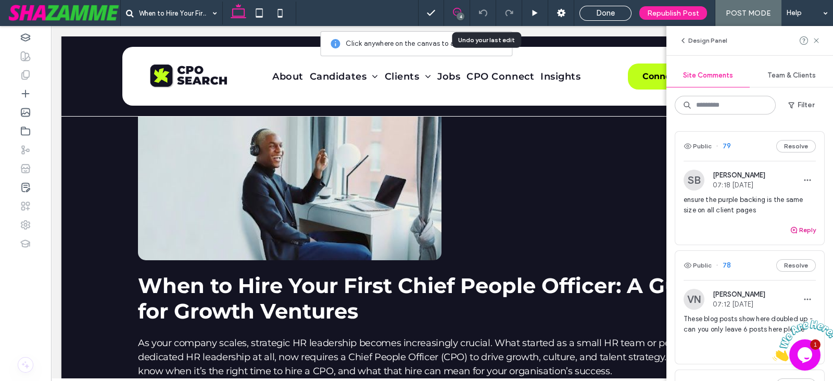
click at [791, 226] on button "Reply" at bounding box center [802, 230] width 26 height 12
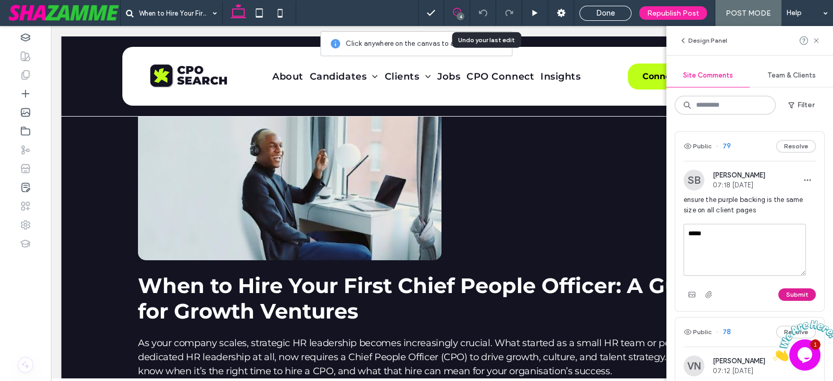
type textarea "*****"
click at [790, 292] on button "Submit" at bounding box center [796, 294] width 37 height 12
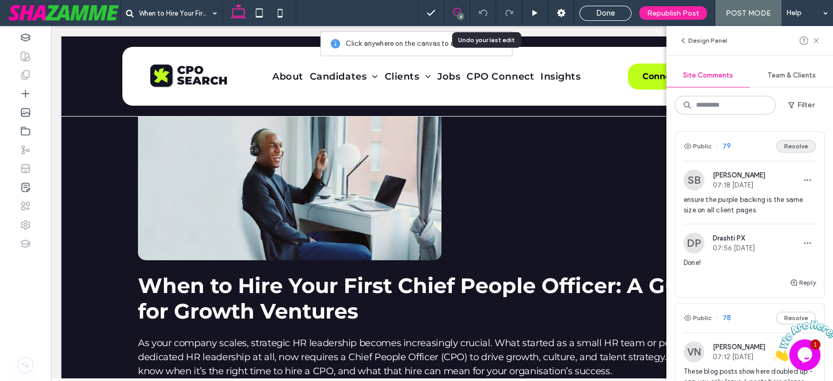
click at [787, 146] on button "Resolve" at bounding box center [796, 146] width 40 height 12
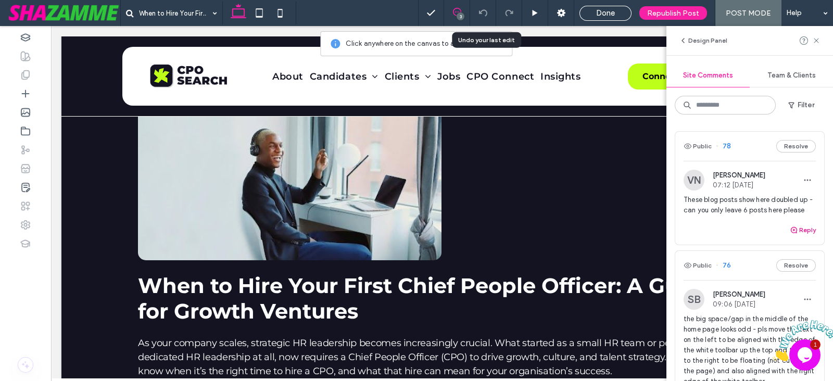
click at [790, 233] on use "button" at bounding box center [793, 230] width 6 height 6
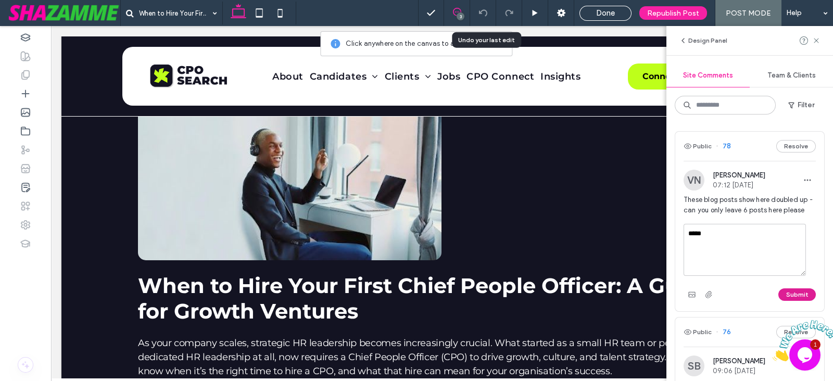
type textarea "*****"
click at [778, 298] on button "Submit" at bounding box center [796, 294] width 37 height 12
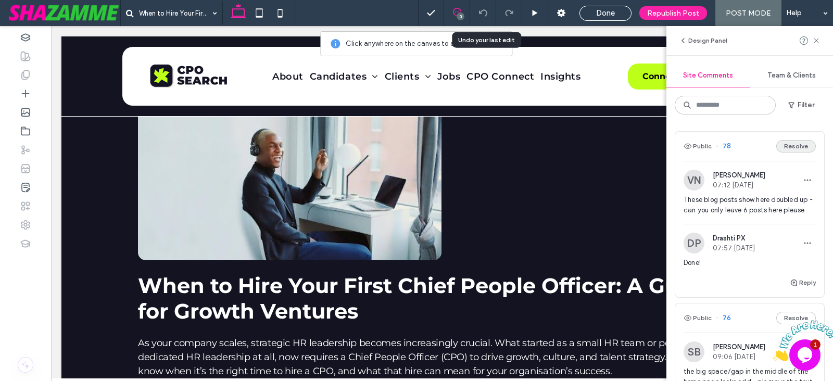
click at [777, 142] on button "Resolve" at bounding box center [796, 146] width 40 height 12
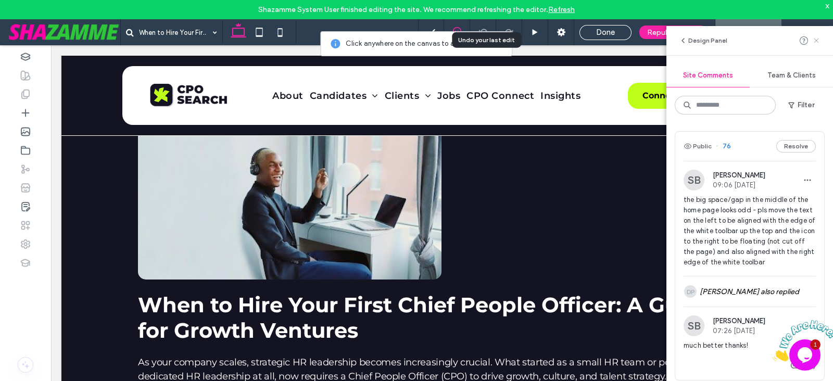
click at [814, 37] on icon at bounding box center [816, 40] width 8 height 8
